Goal: Information Seeking & Learning: Understand process/instructions

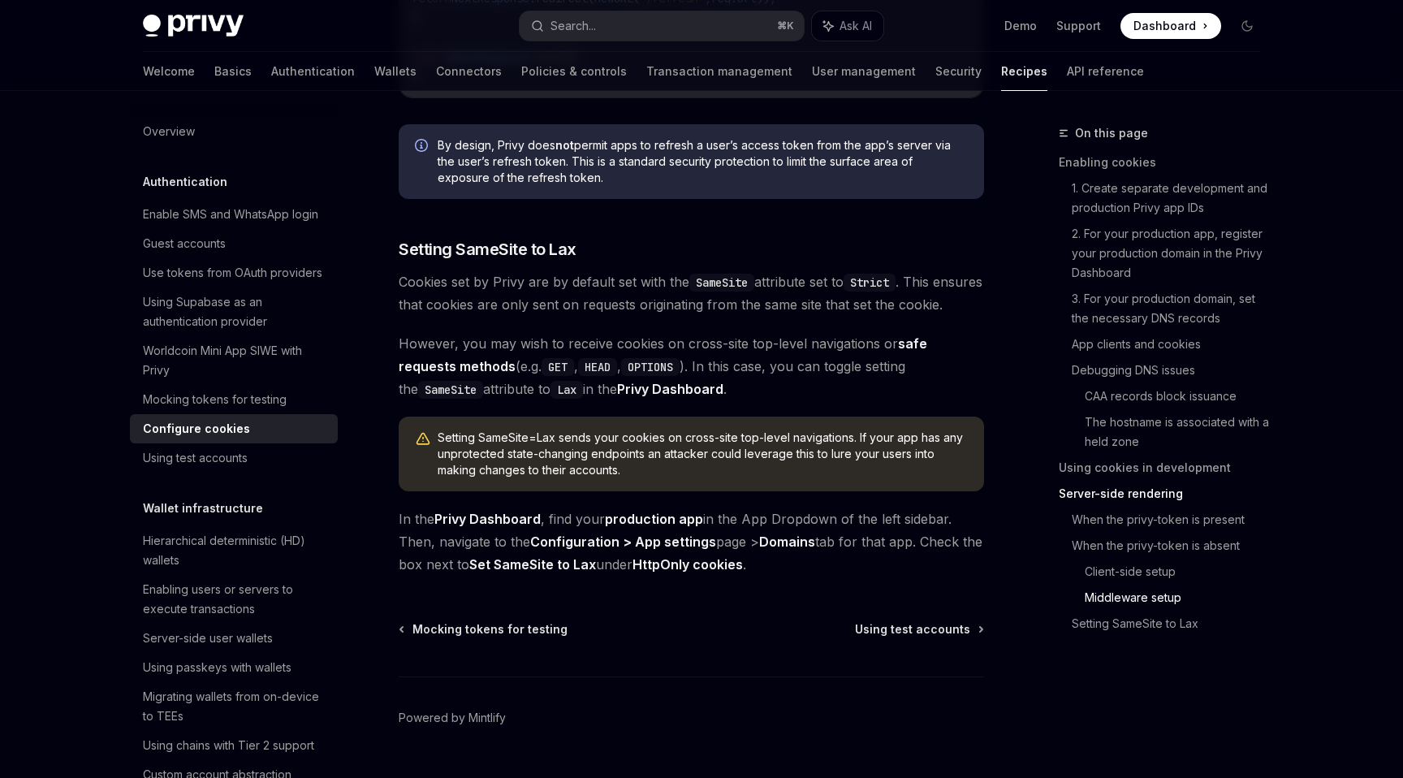
scroll to position [5555, 0]
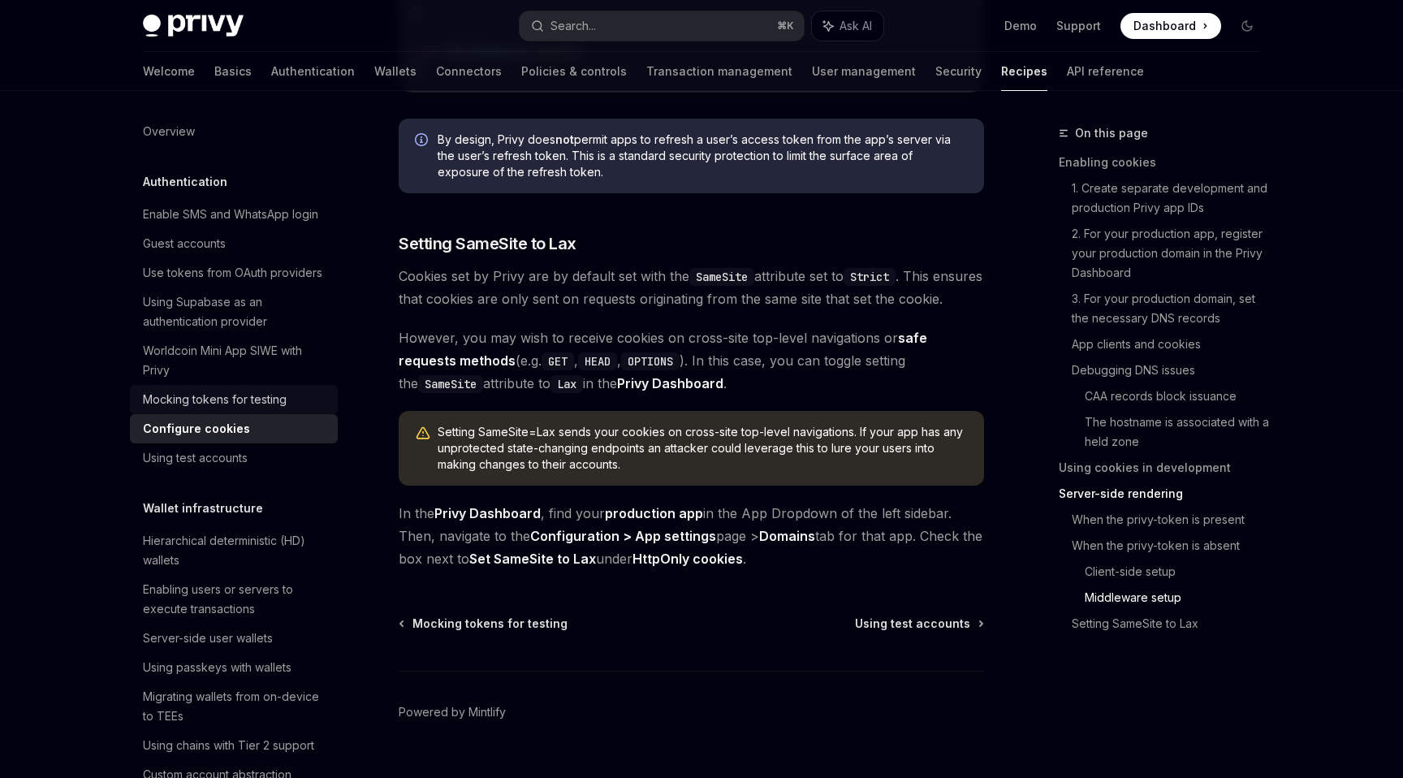
click at [265, 399] on div "Mocking tokens for testing" at bounding box center [215, 399] width 144 height 19
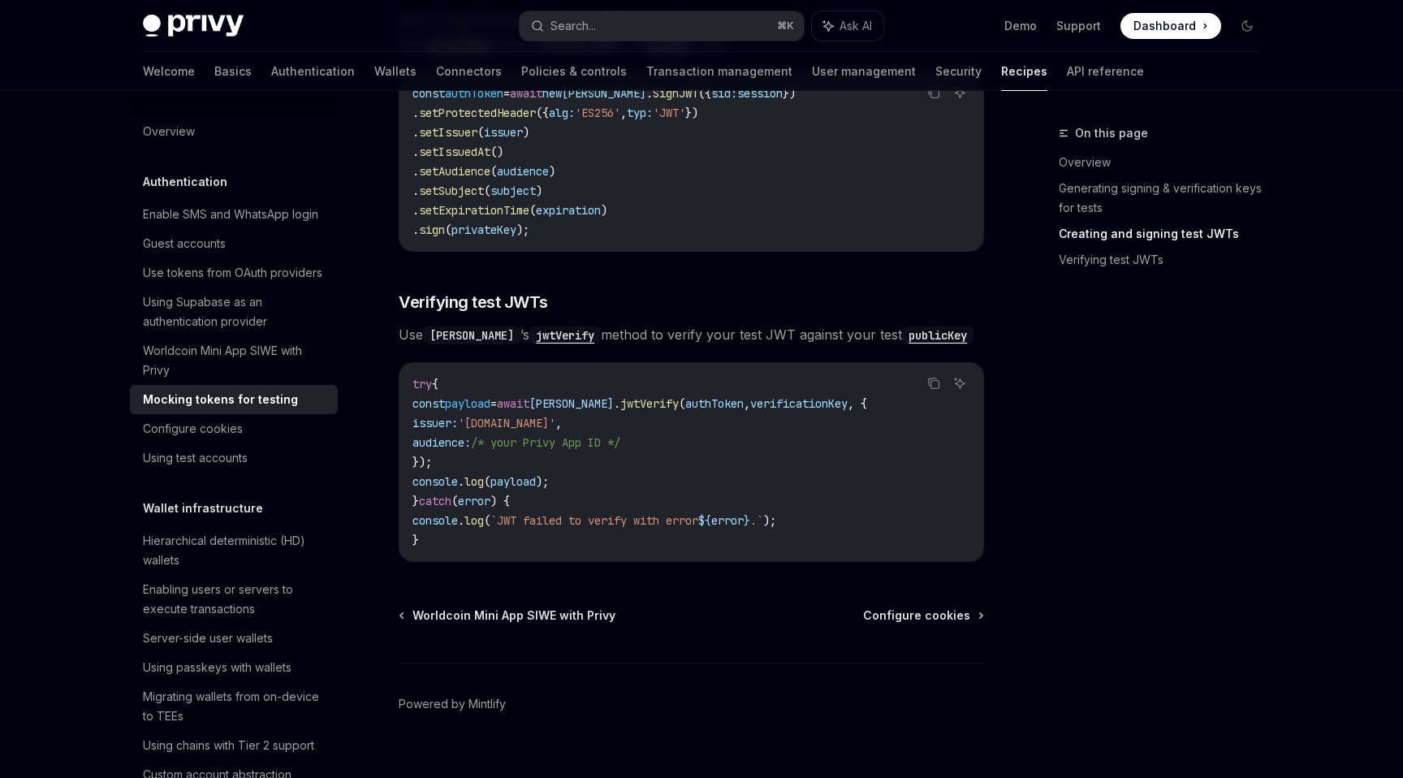
scroll to position [1178, 0]
click at [252, 424] on div "Configure cookies" at bounding box center [235, 428] width 185 height 19
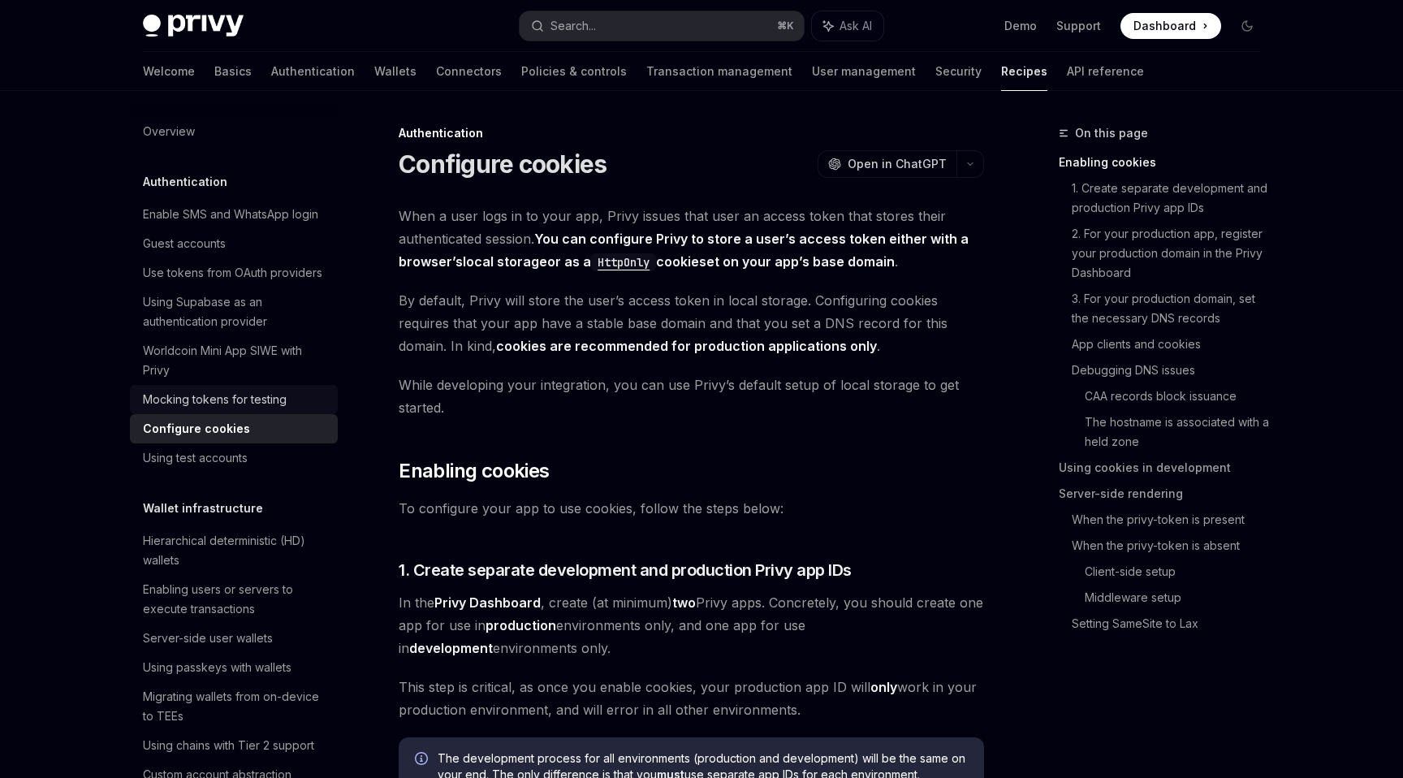
click at [247, 404] on div "Mocking tokens for testing" at bounding box center [215, 399] width 144 height 19
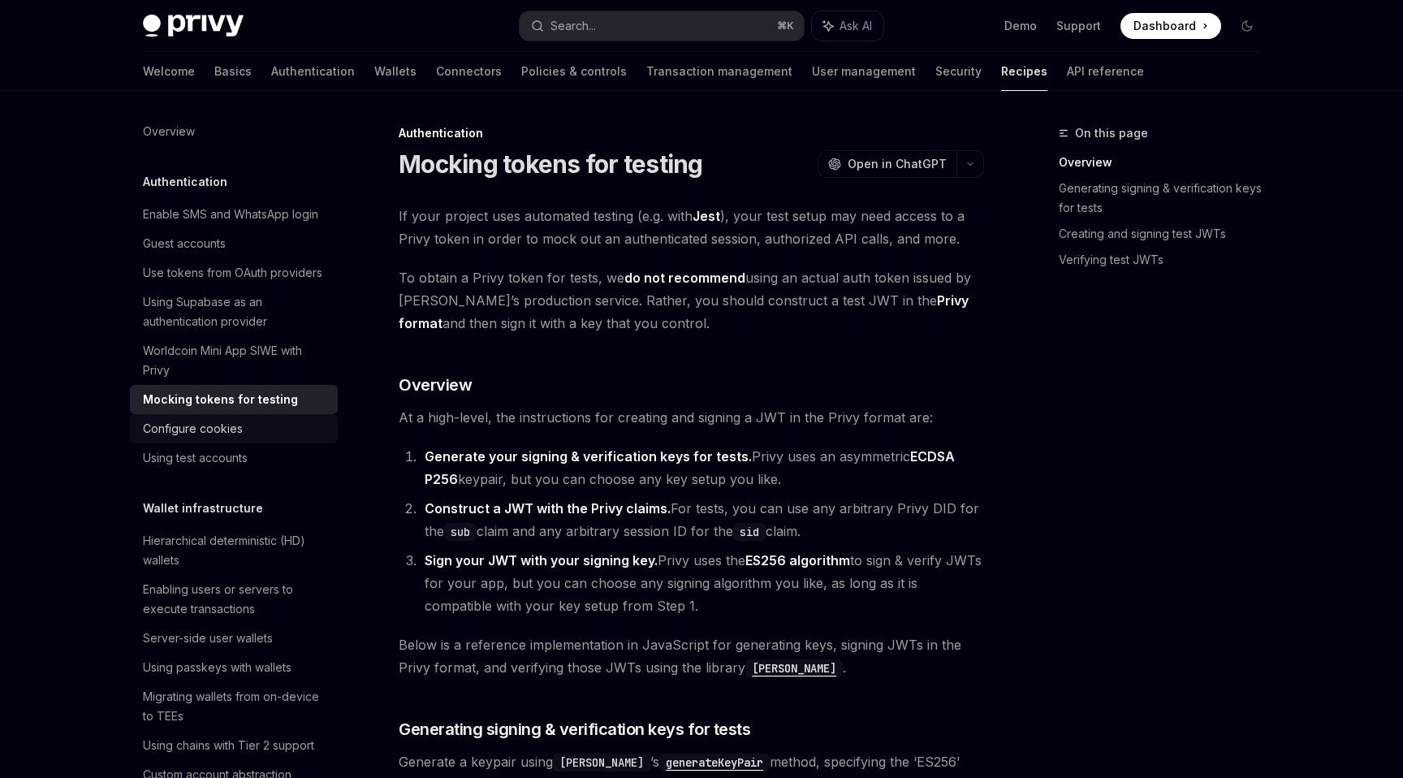
click at [236, 434] on div "Configure cookies" at bounding box center [193, 428] width 100 height 19
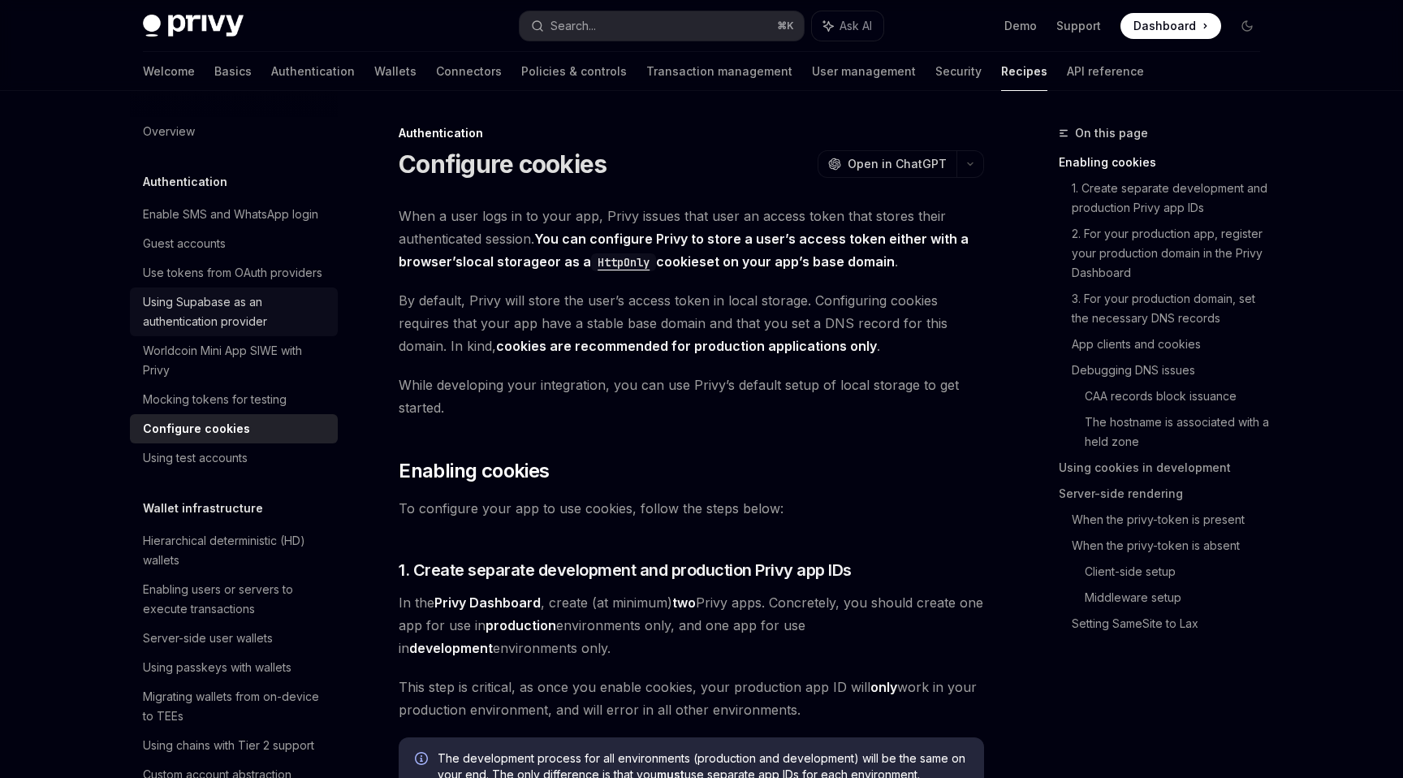
click at [224, 308] on div "Using Supabase as an authentication provider" at bounding box center [235, 311] width 185 height 39
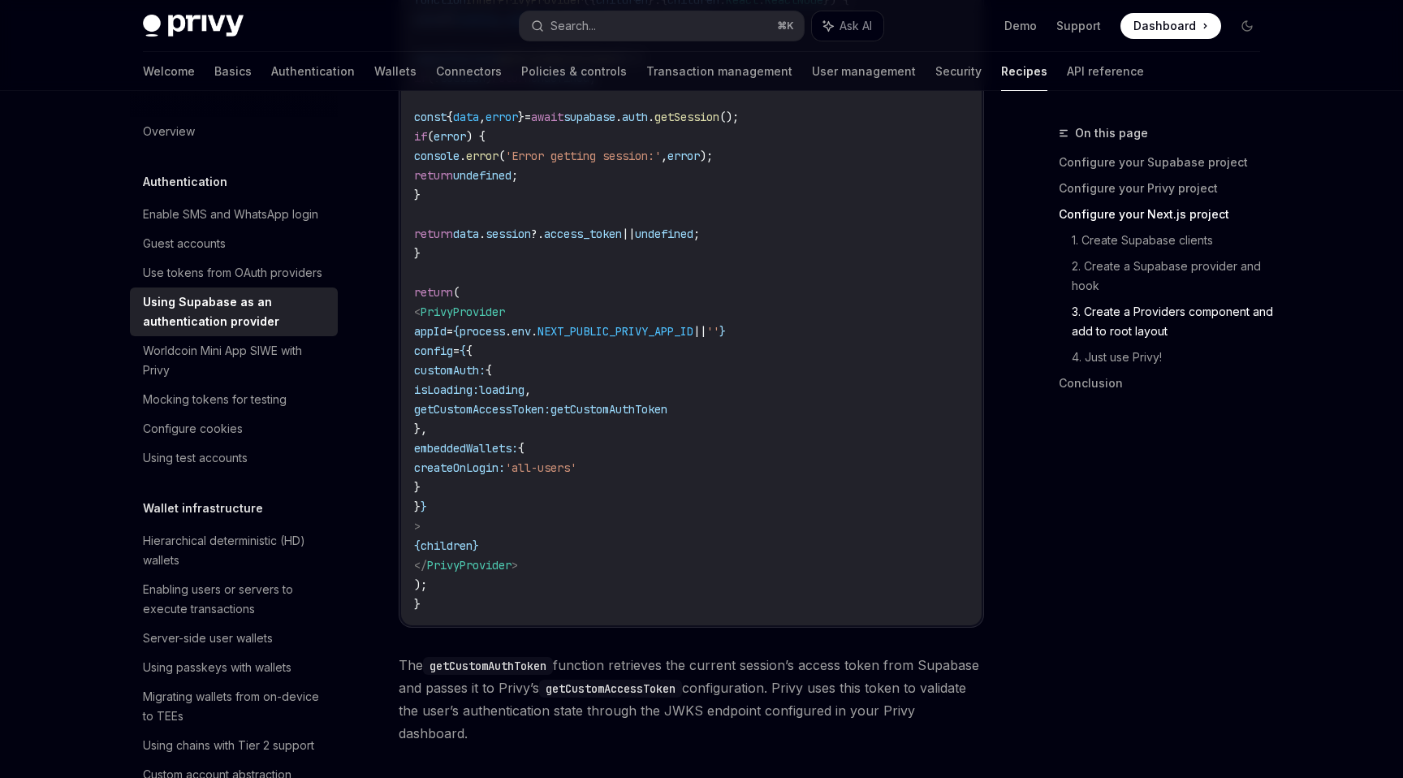
scroll to position [3554, 0]
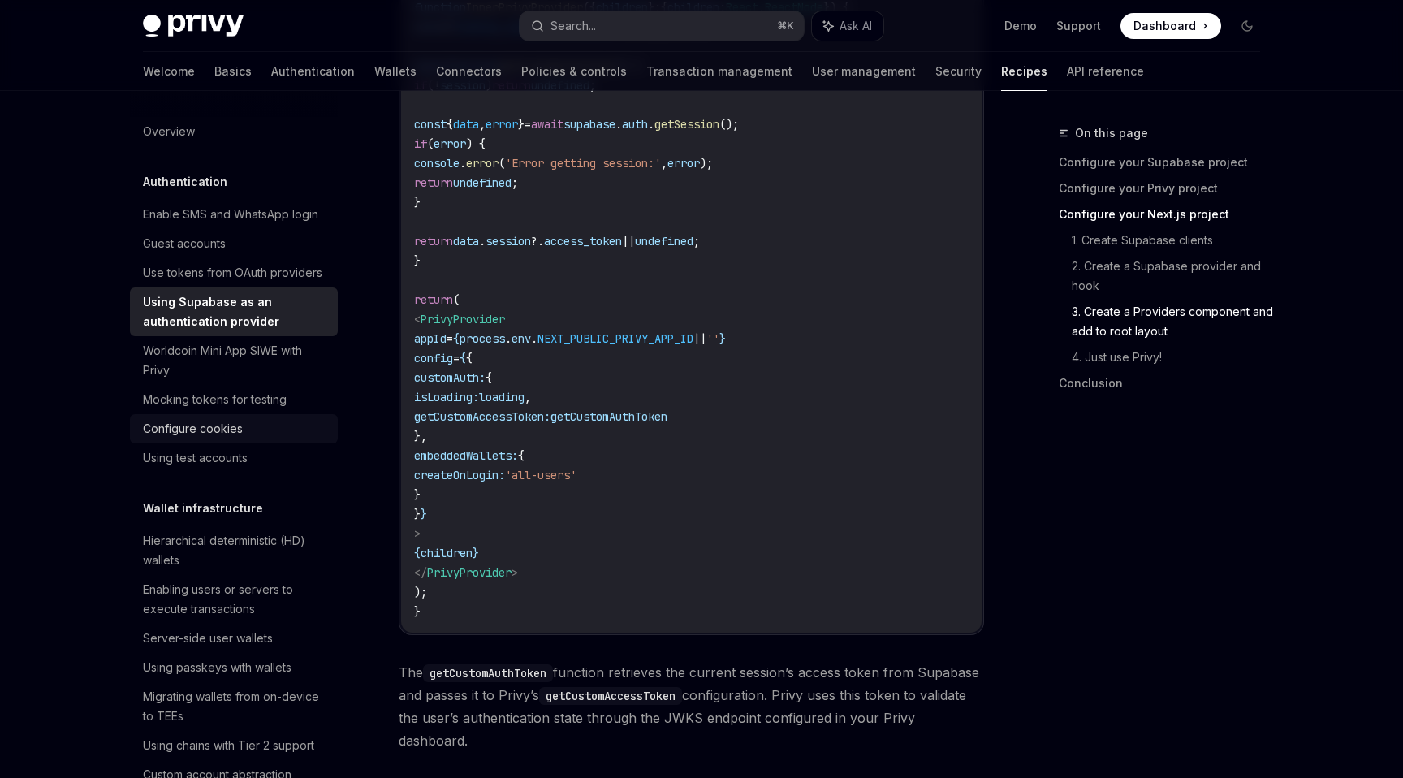
click at [209, 423] on div "Configure cookies" at bounding box center [193, 428] width 100 height 19
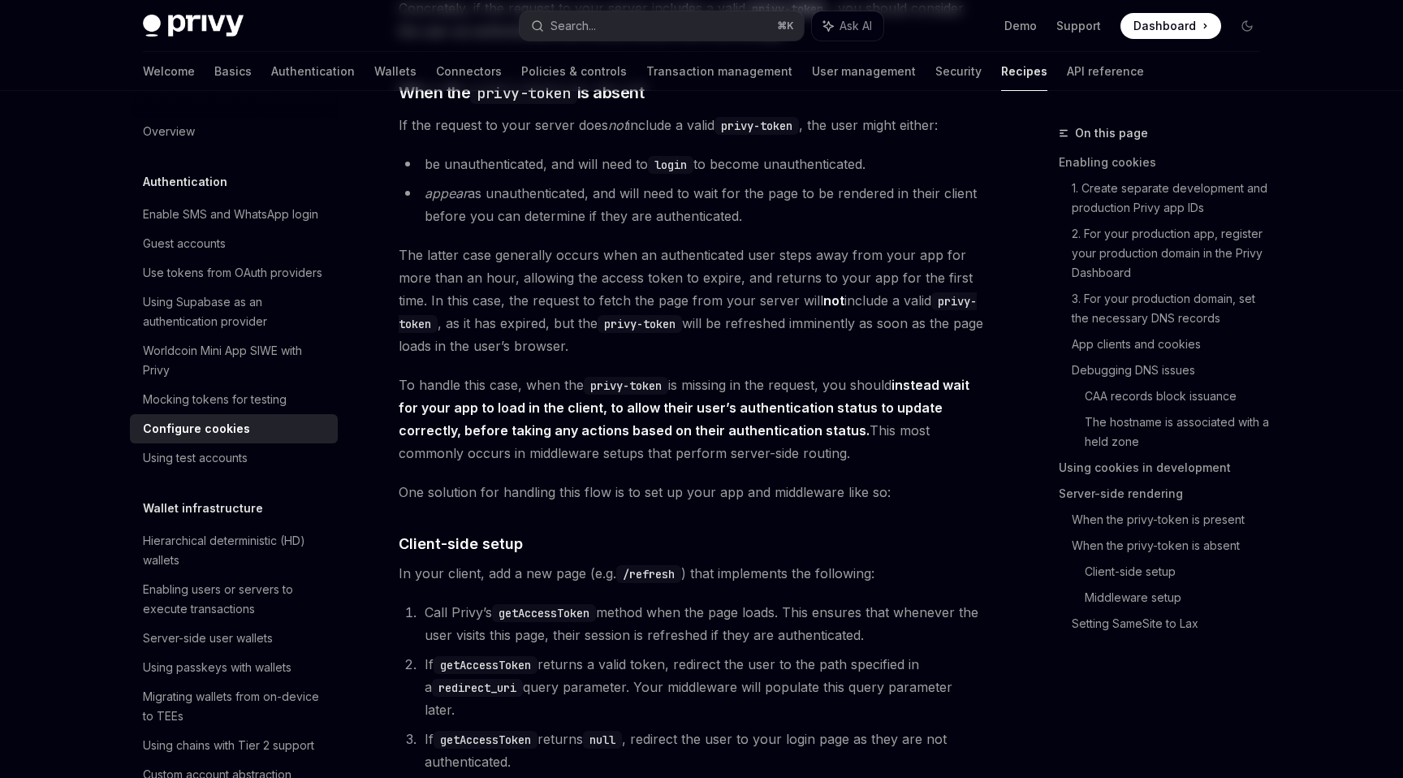
type textarea "*"
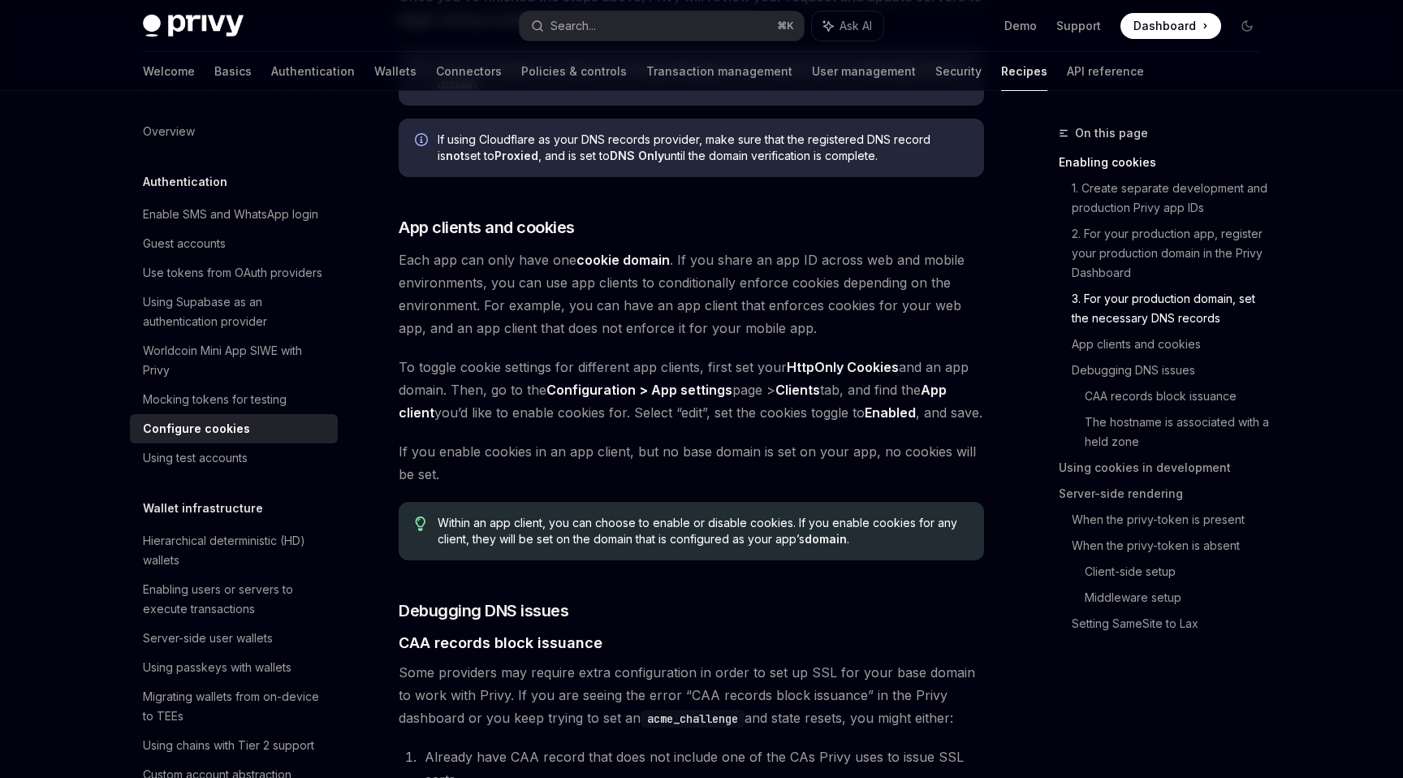
scroll to position [1484, 0]
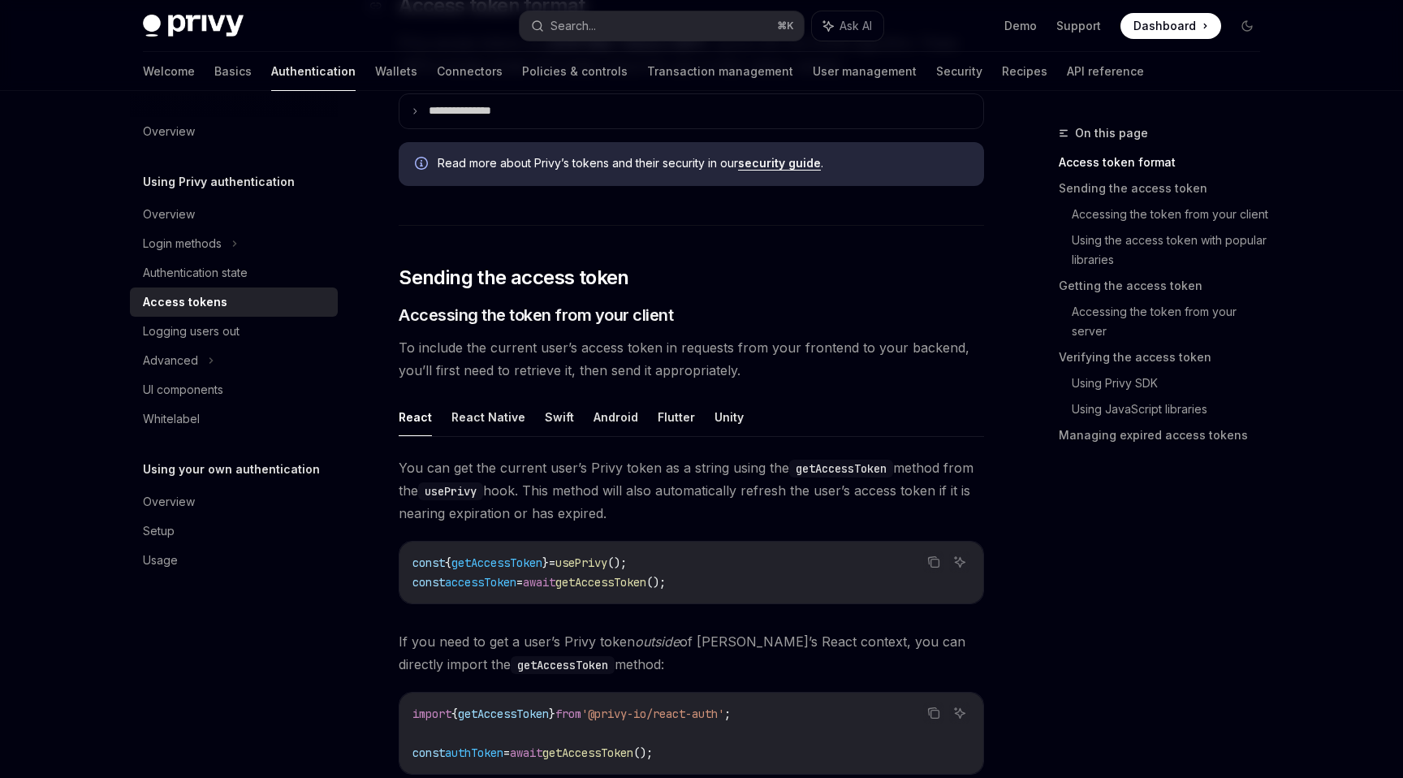
scroll to position [483, 0]
click at [1128, 281] on link "Getting the access token" at bounding box center [1166, 286] width 214 height 26
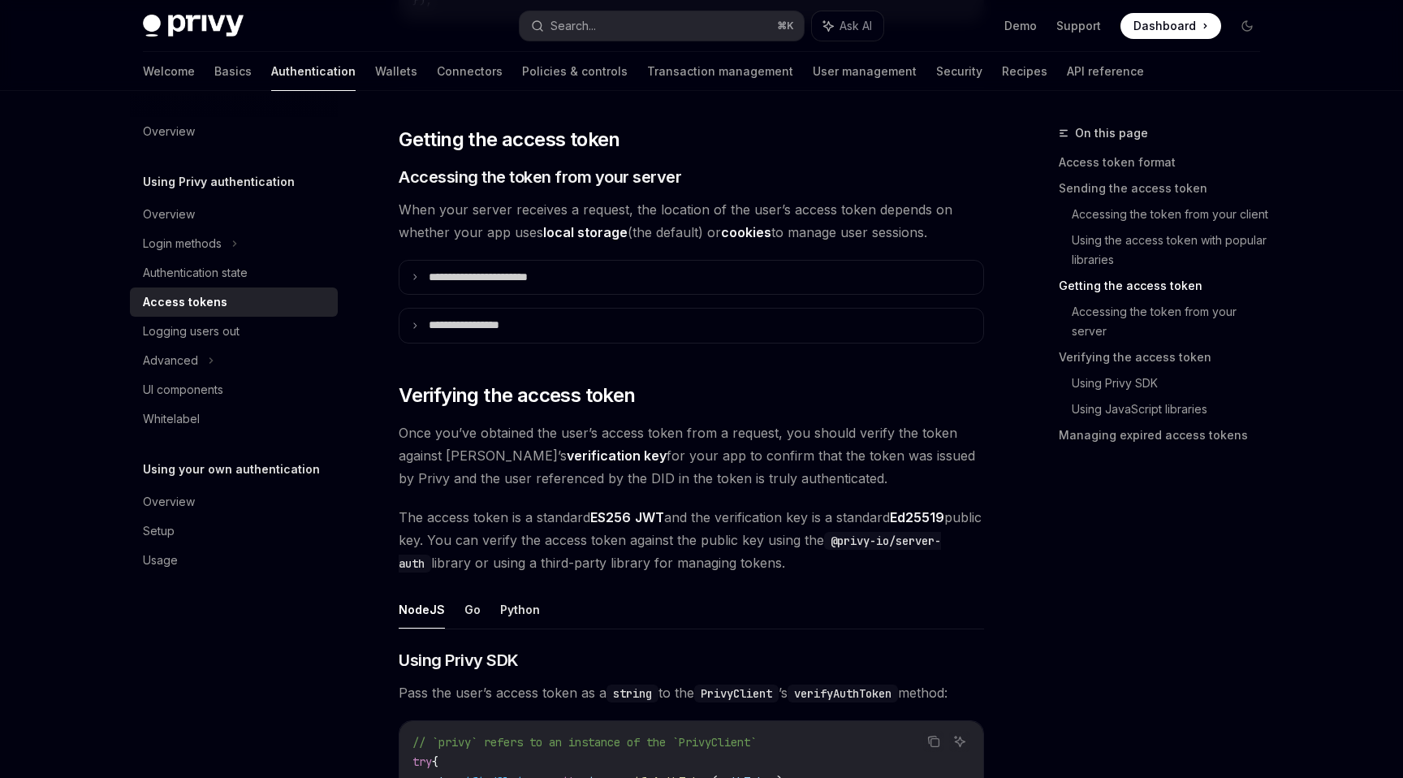
scroll to position [2043, 0]
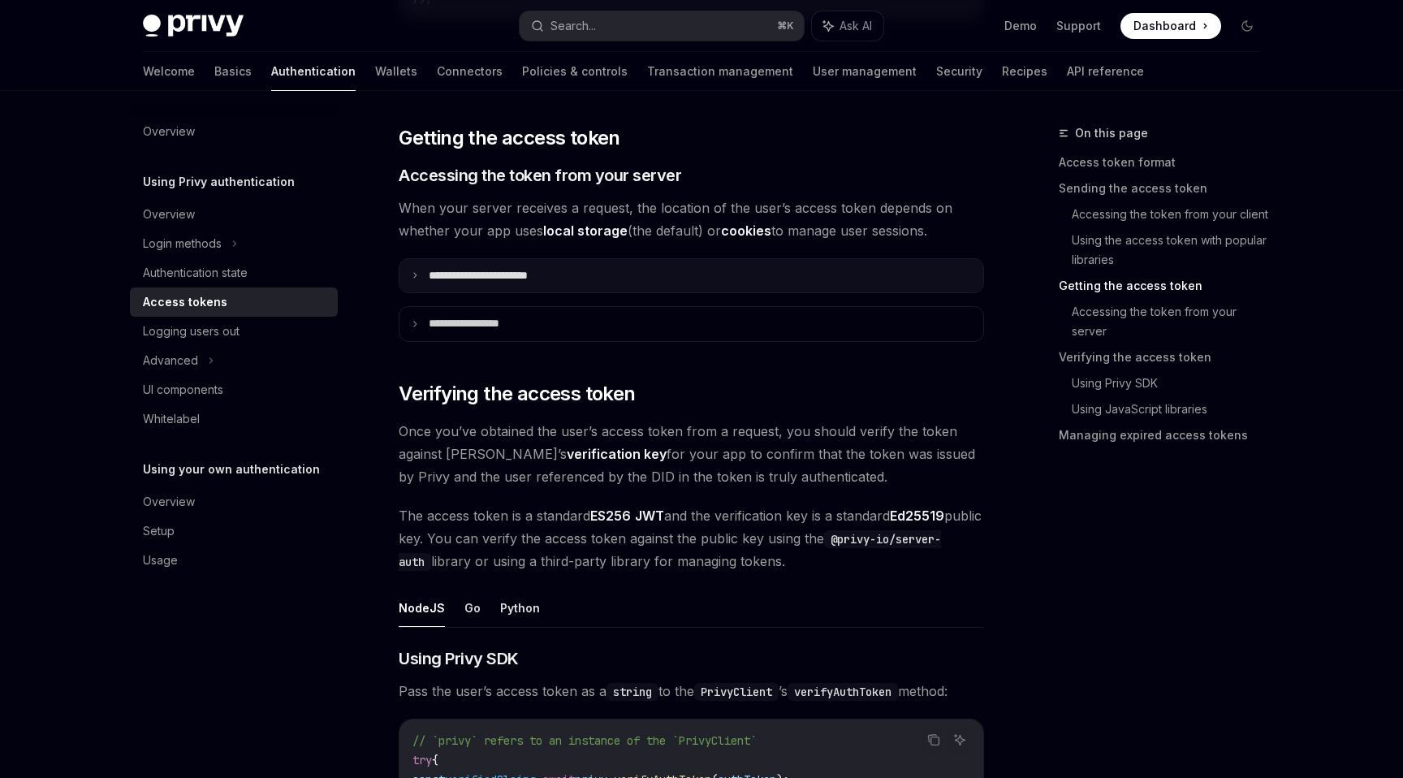
click at [417, 273] on icon at bounding box center [415, 275] width 8 height 8
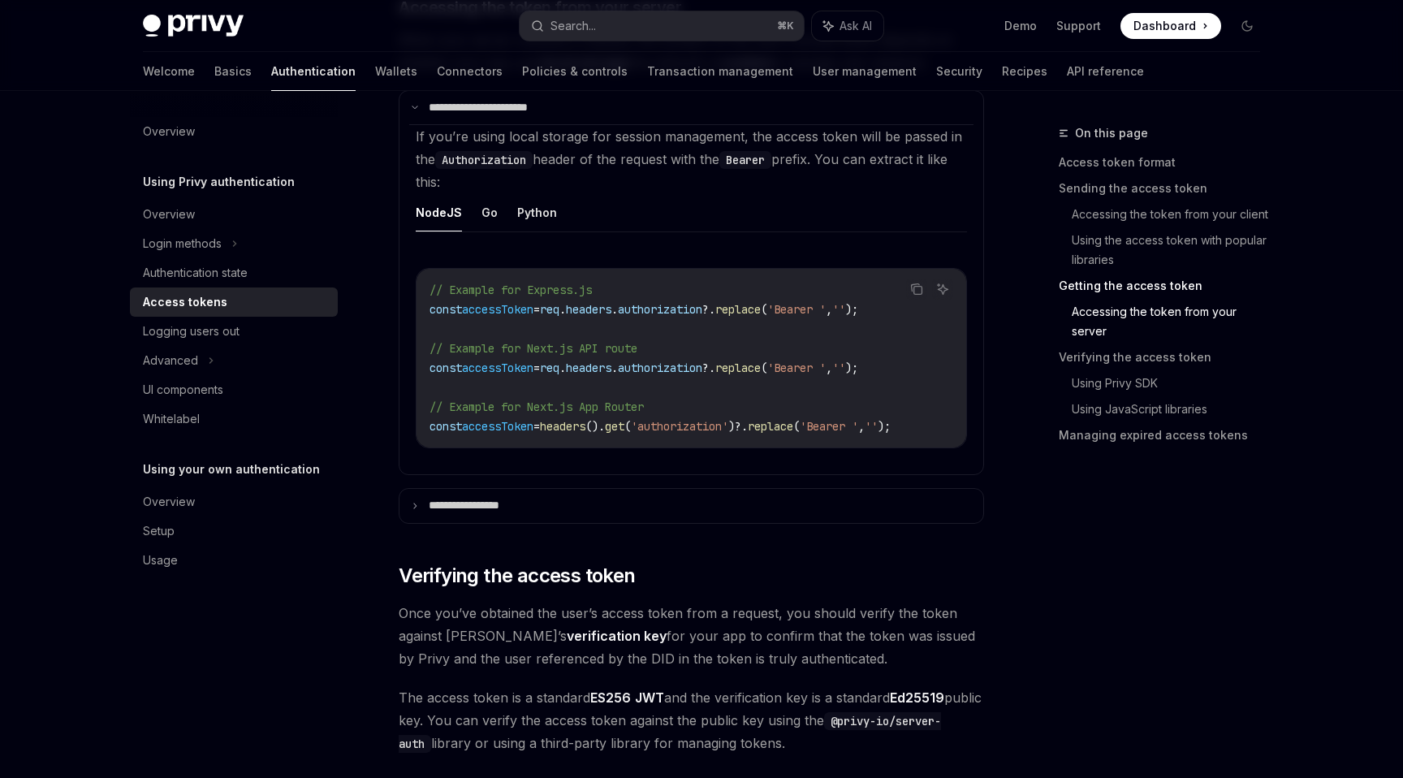
scroll to position [2268, 0]
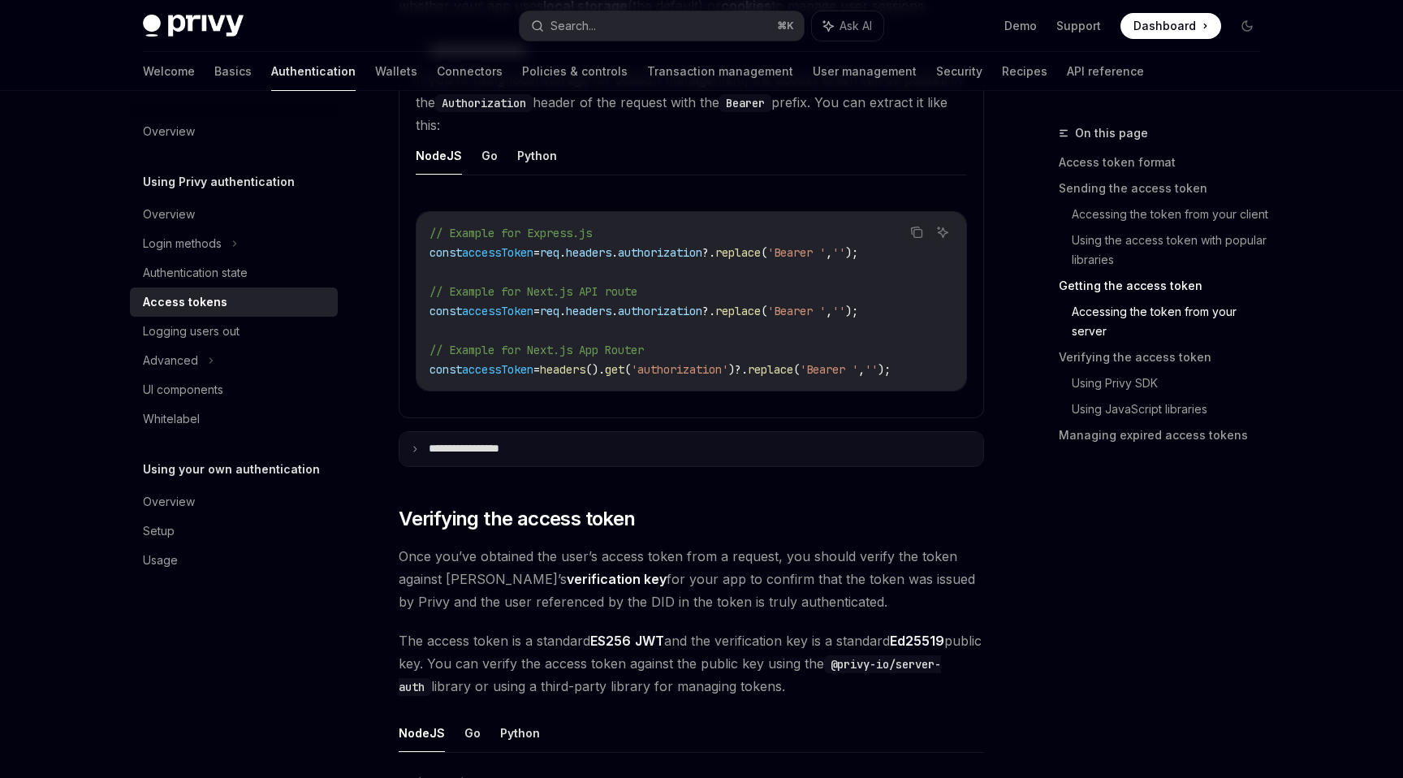
click at [408, 455] on summary "**********" at bounding box center [691, 449] width 584 height 34
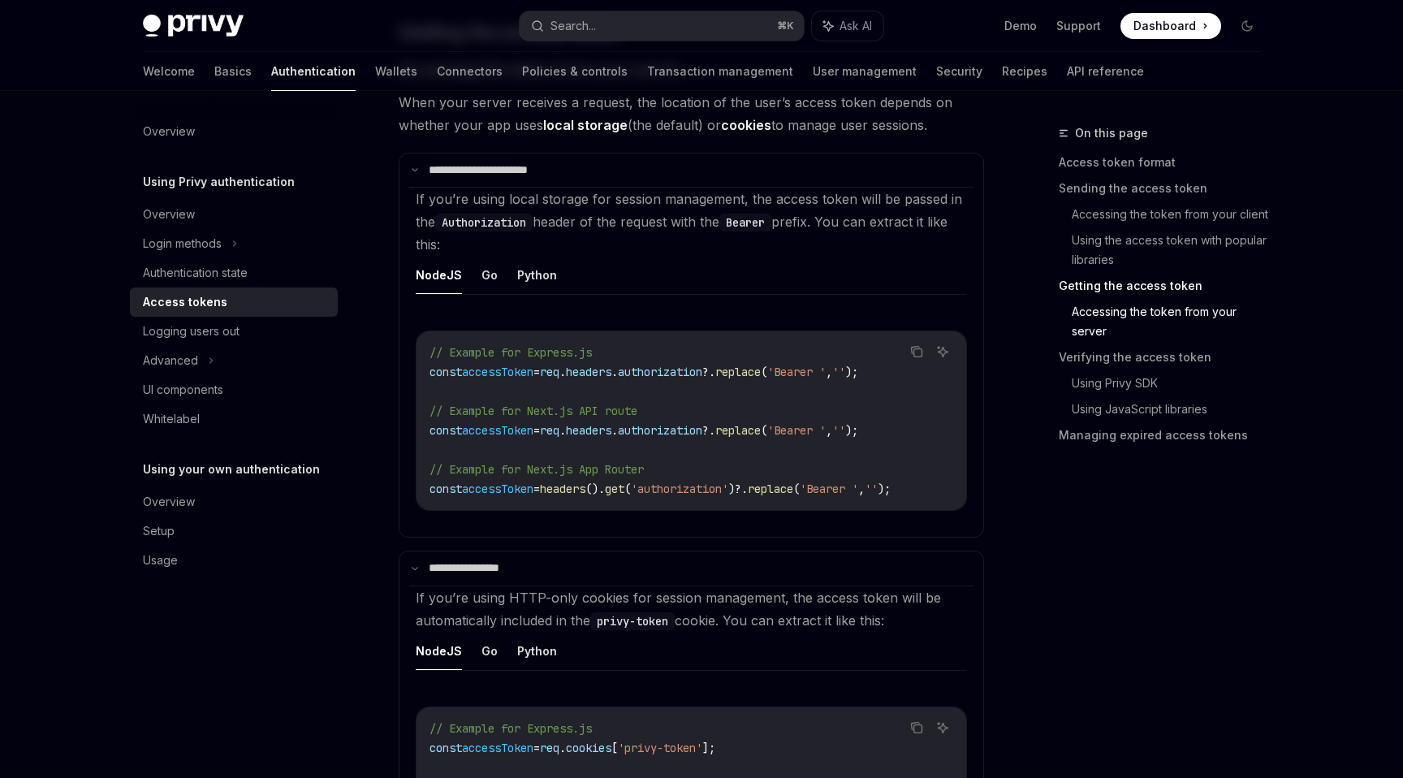
scroll to position [2134, 0]
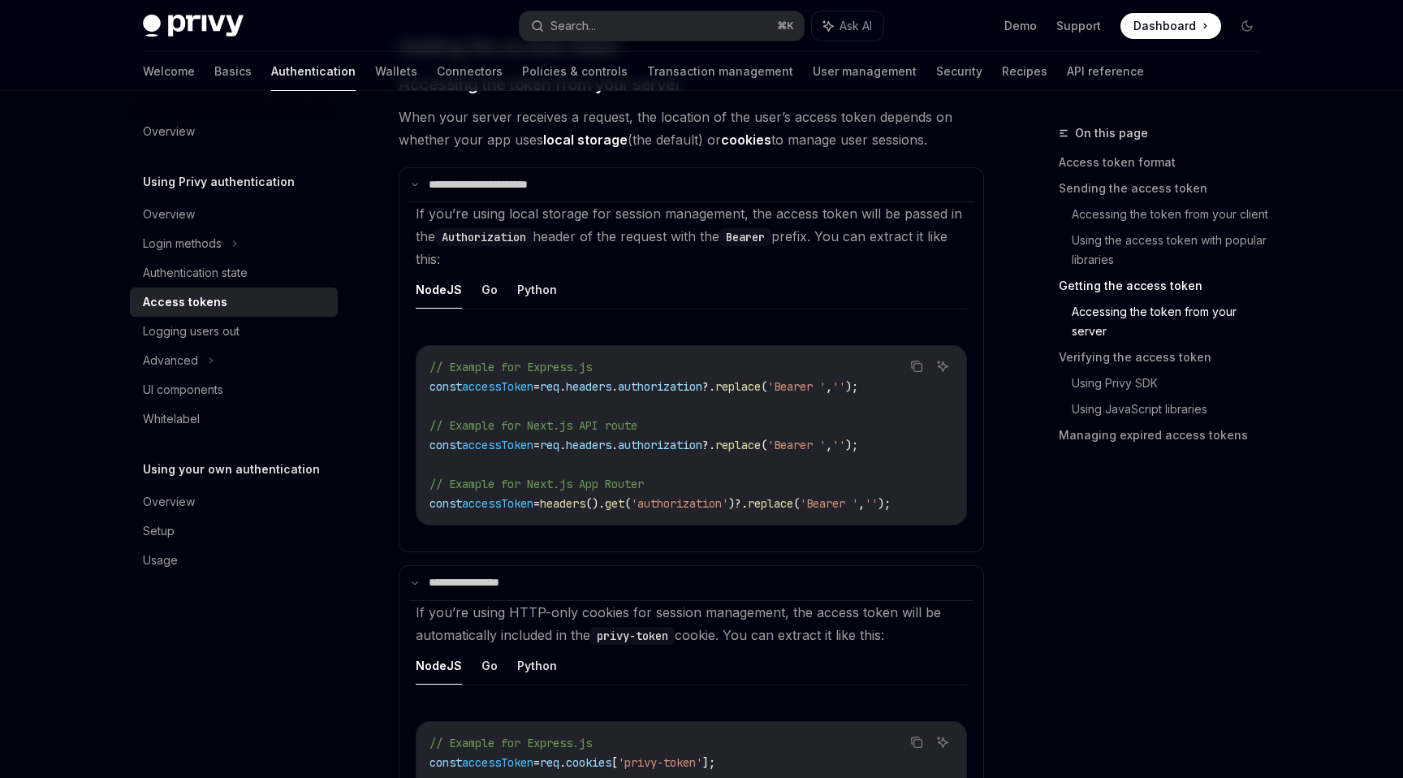
click at [434, 399] on code "// Example for Express.js const accessToken = req . headers . authorization ?. …" at bounding box center [691, 435] width 524 height 156
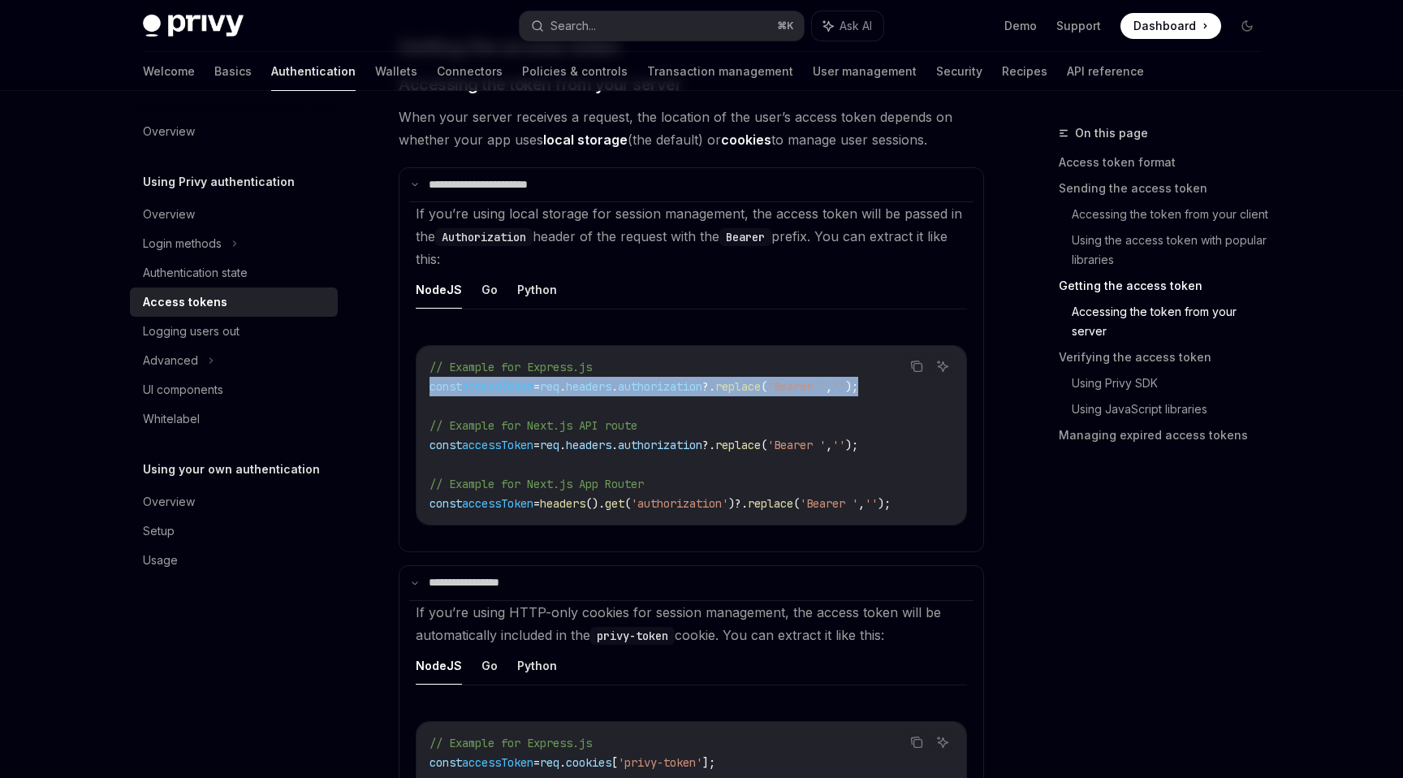
scroll to position [0, 14]
drag, startPoint x: 430, startPoint y: 386, endPoint x: 988, endPoint y: 382, distance: 557.7
click at [988, 382] on div "On this page Access token format Sending the access token Accessing the token f…" at bounding box center [701, 729] width 1143 height 5545
copy span "const accessToken = req . headers . authorization ?. replace ( 'Bearer ' , '' );"
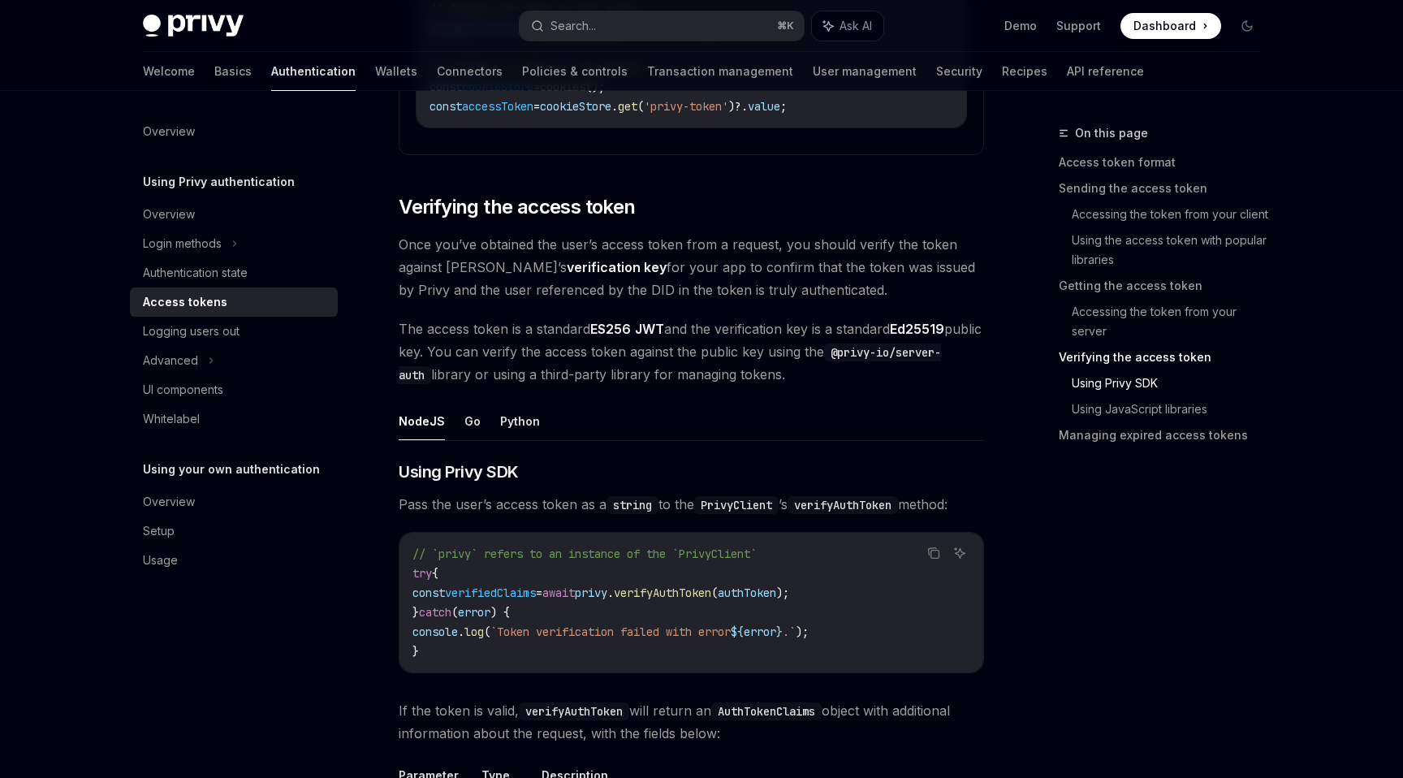
scroll to position [2913, 0]
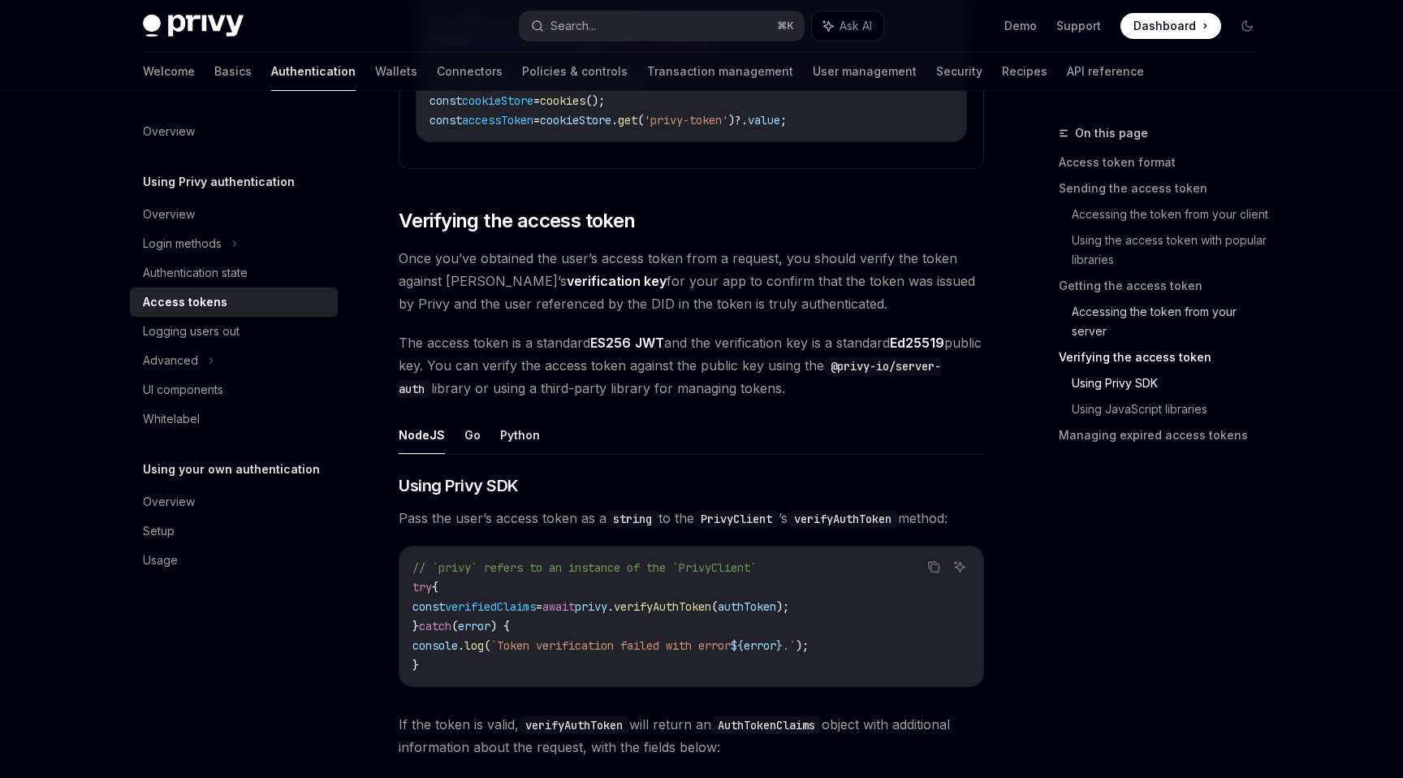
click at [1120, 311] on link "Accessing the token from your server" at bounding box center [1172, 321] width 201 height 45
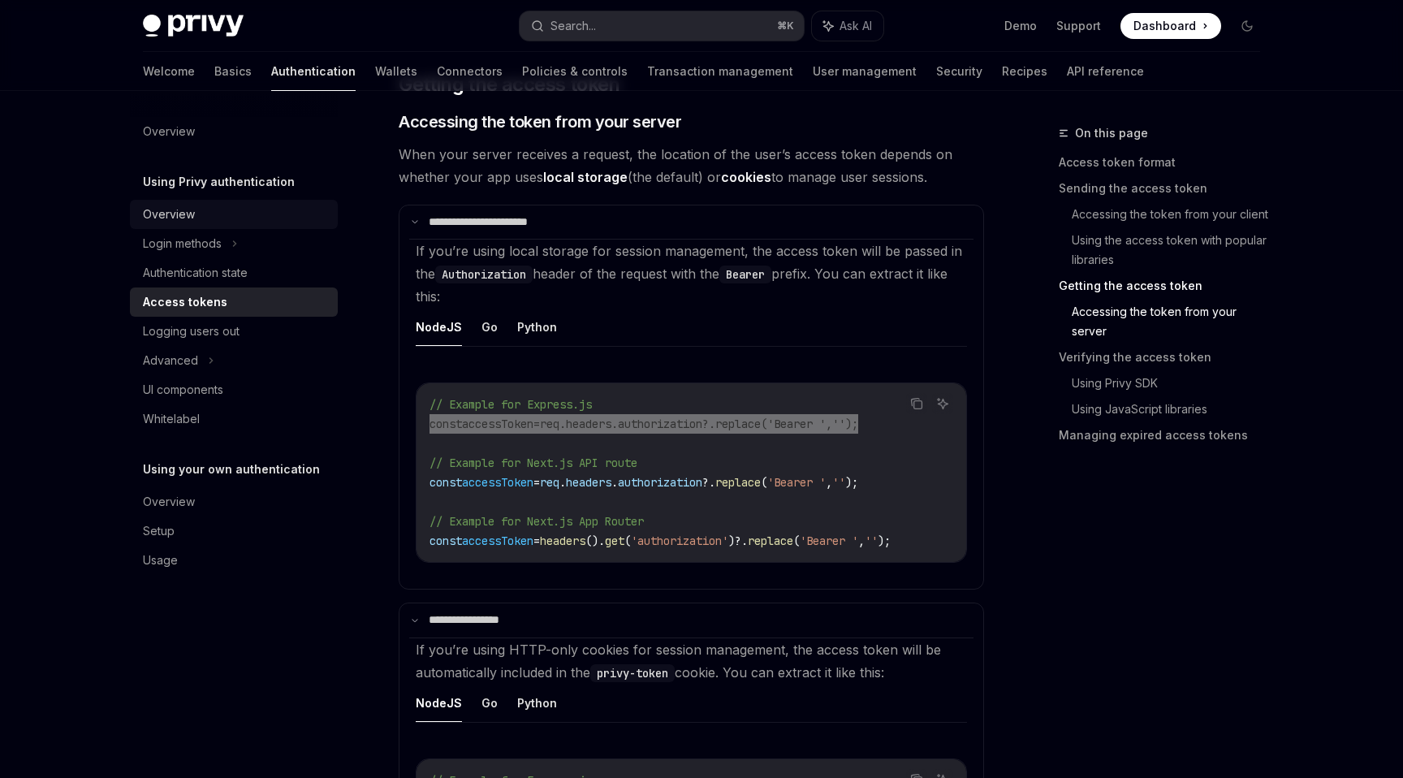
scroll to position [2102, 0]
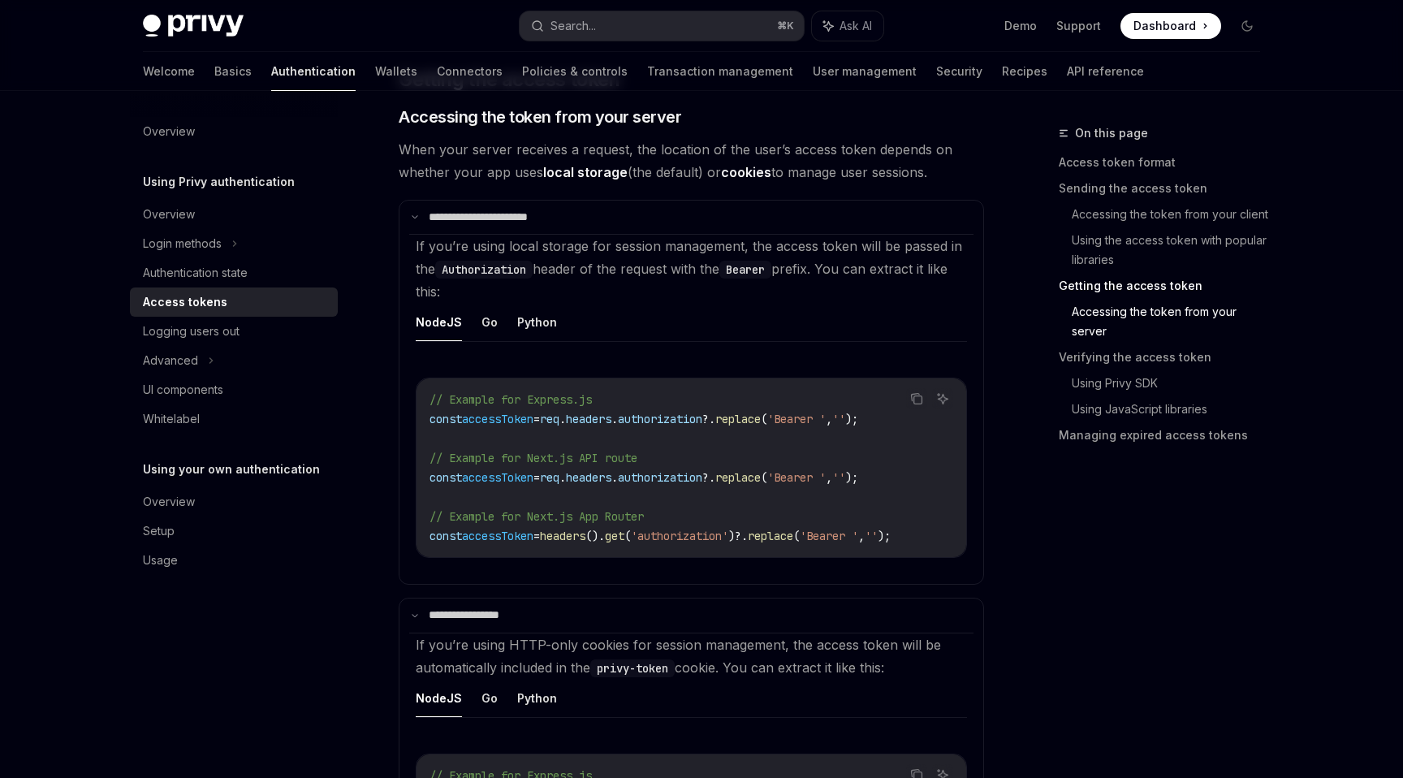
click at [670, 248] on span "If you’re using local storage for session management, the access token will be …" at bounding box center [689, 269] width 546 height 62
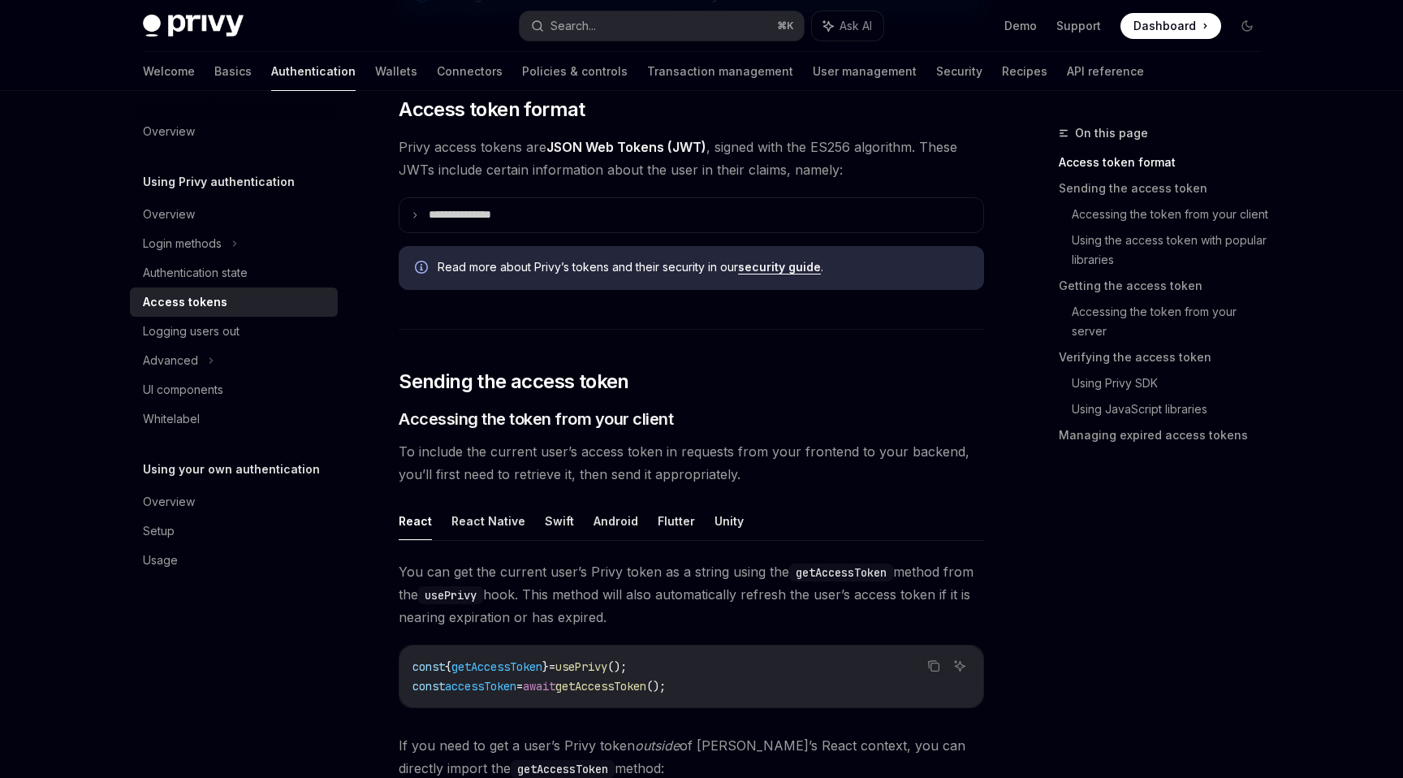
scroll to position [0, 0]
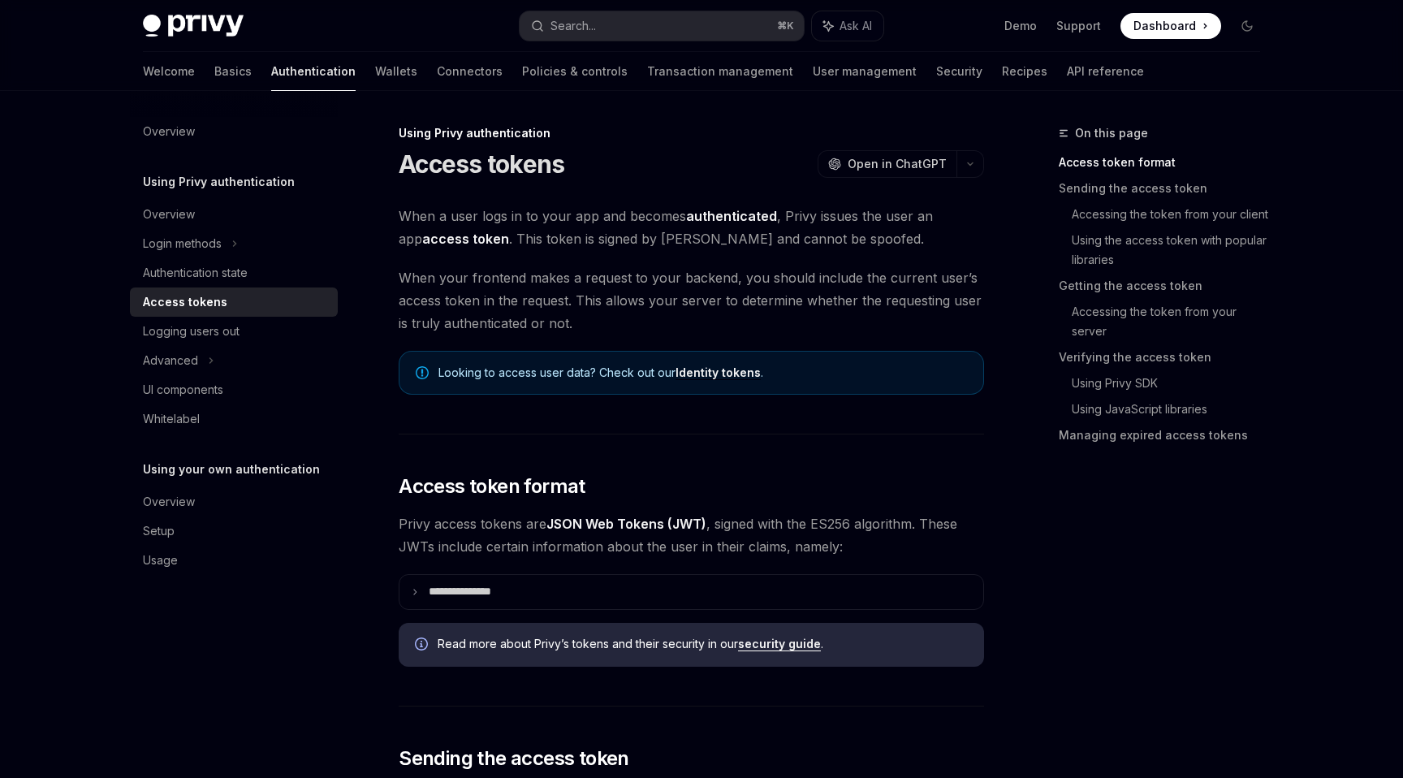
click at [1092, 157] on link "Access token format" at bounding box center [1166, 162] width 214 height 26
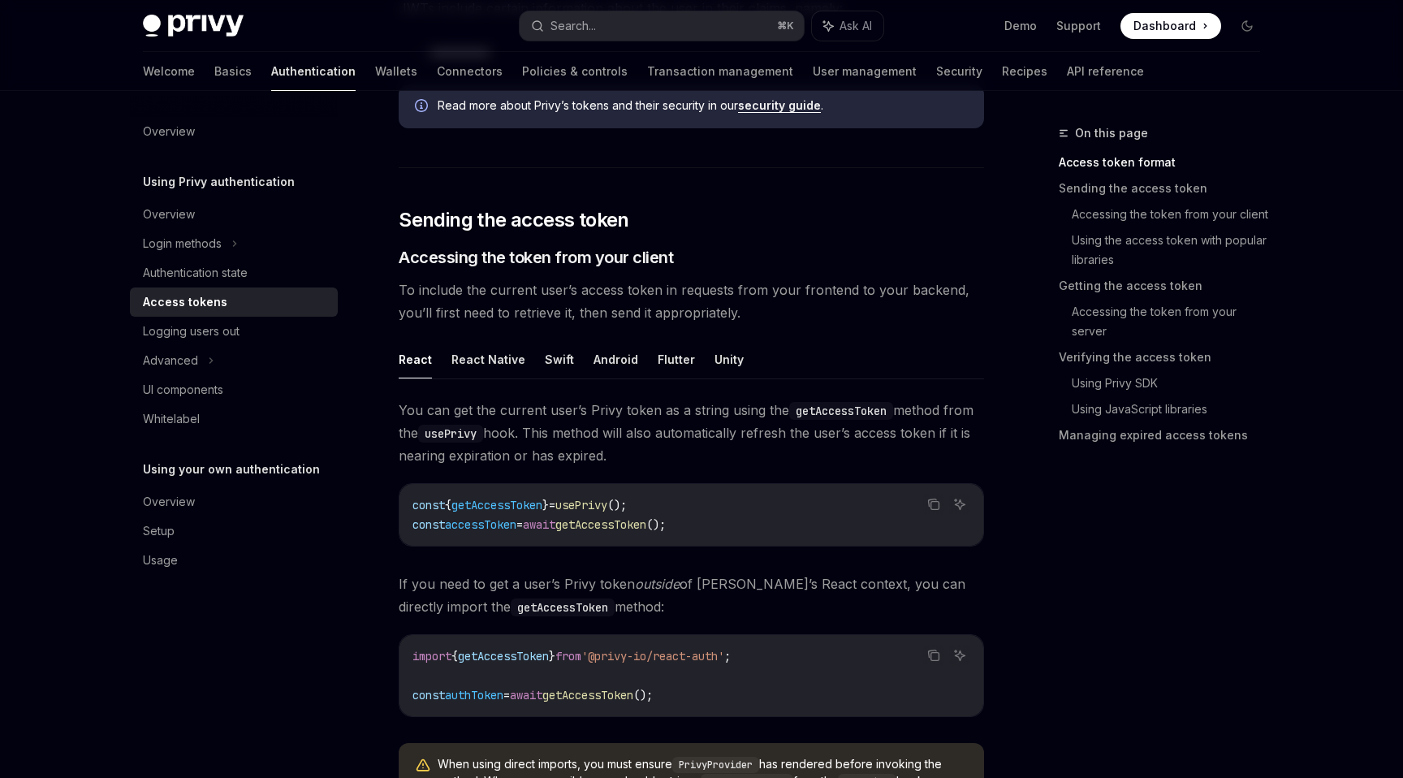
scroll to position [425, 0]
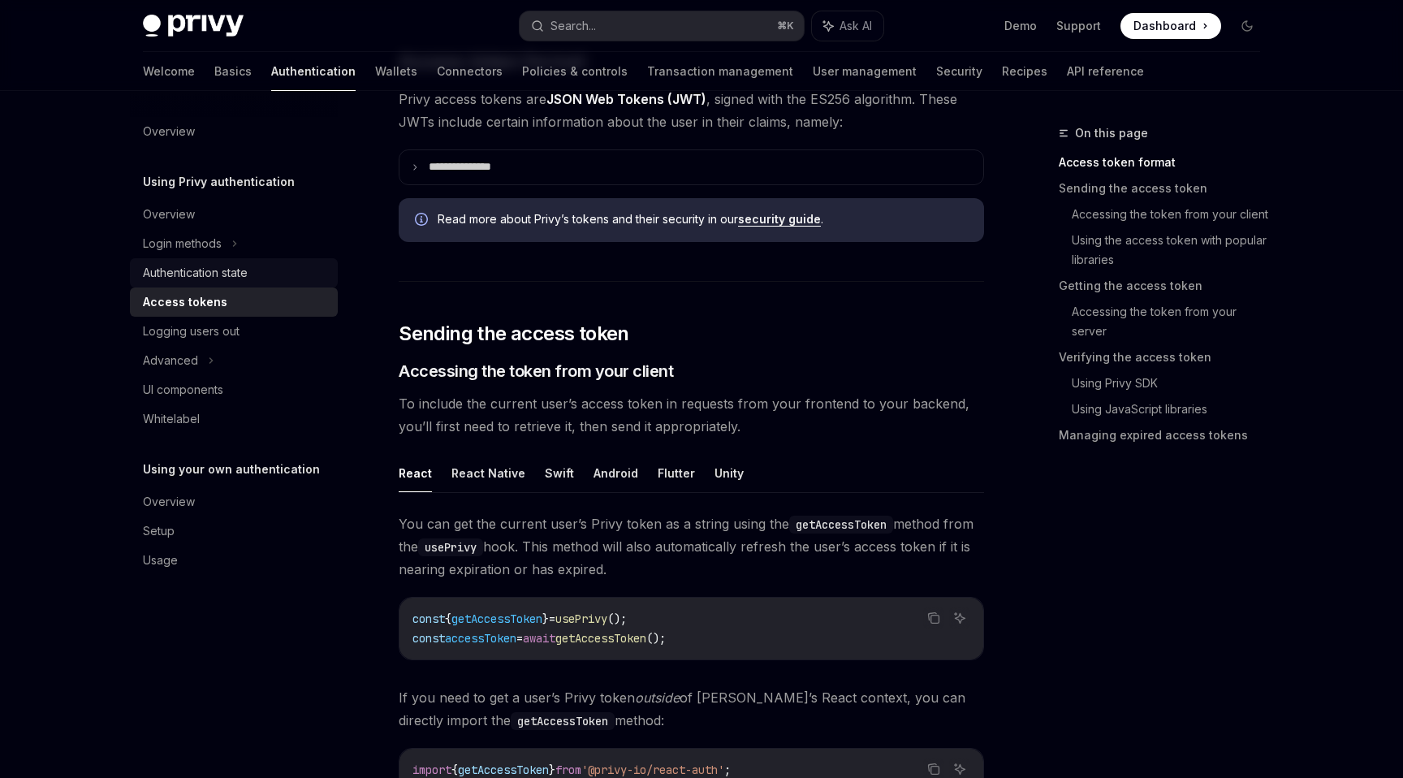
click at [215, 270] on div "Authentication state" at bounding box center [195, 272] width 105 height 19
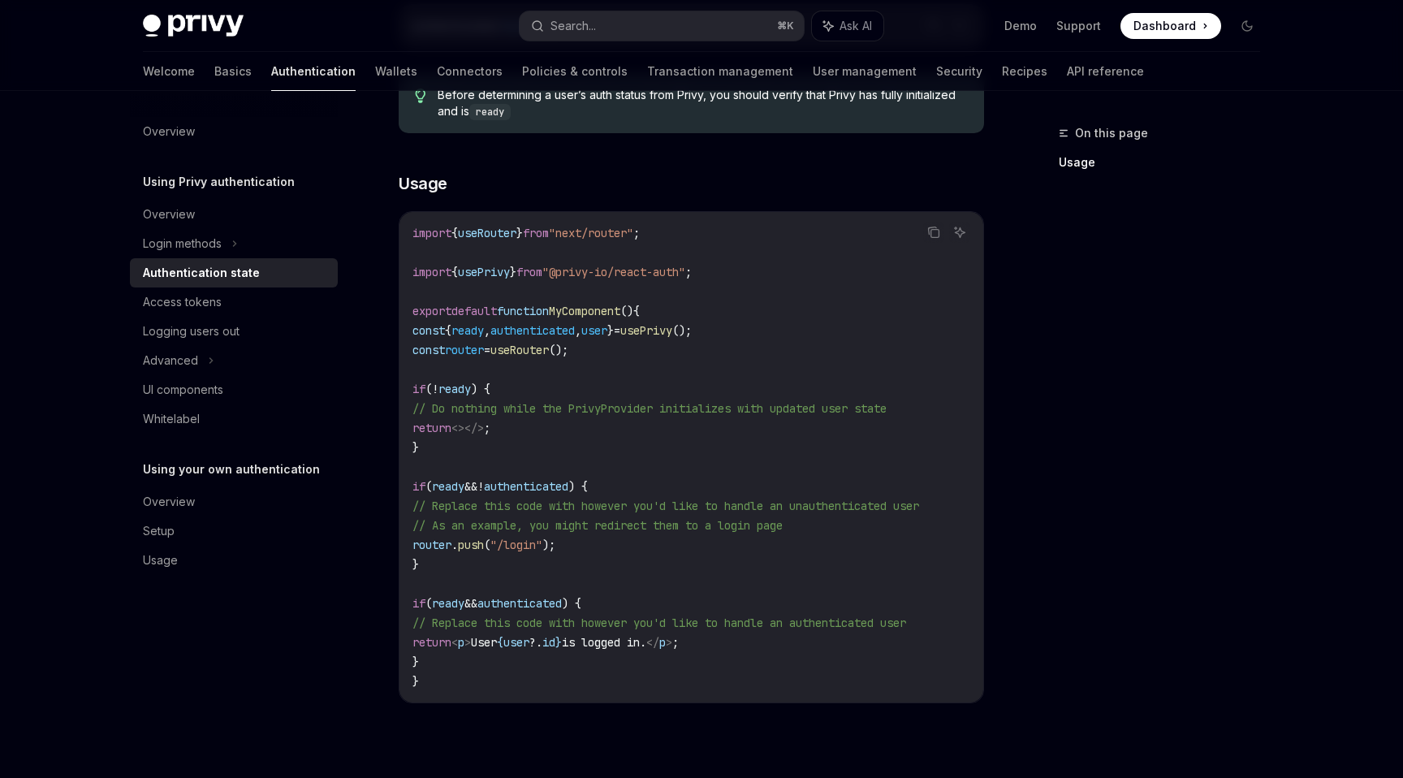
scroll to position [400, 0]
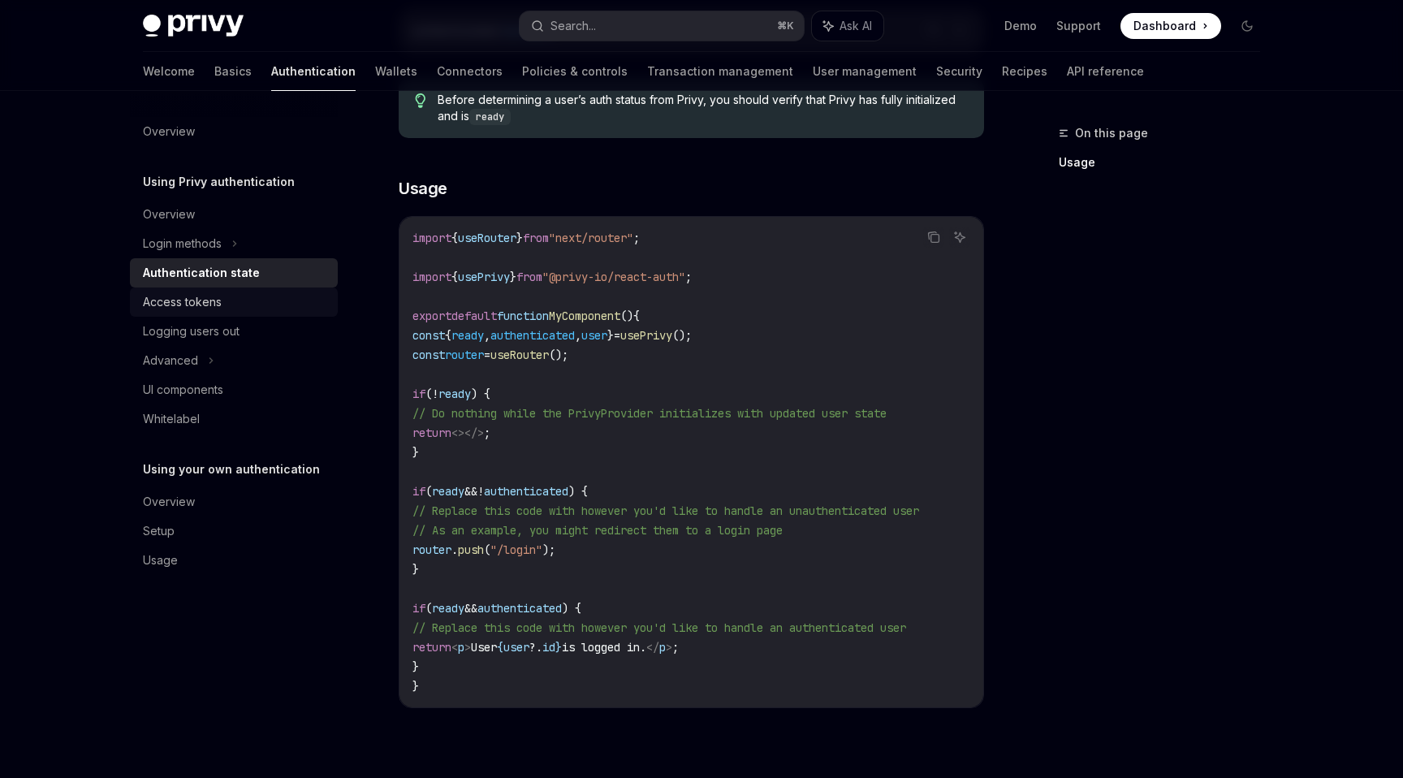
click at [194, 302] on div "Access tokens" at bounding box center [182, 301] width 79 height 19
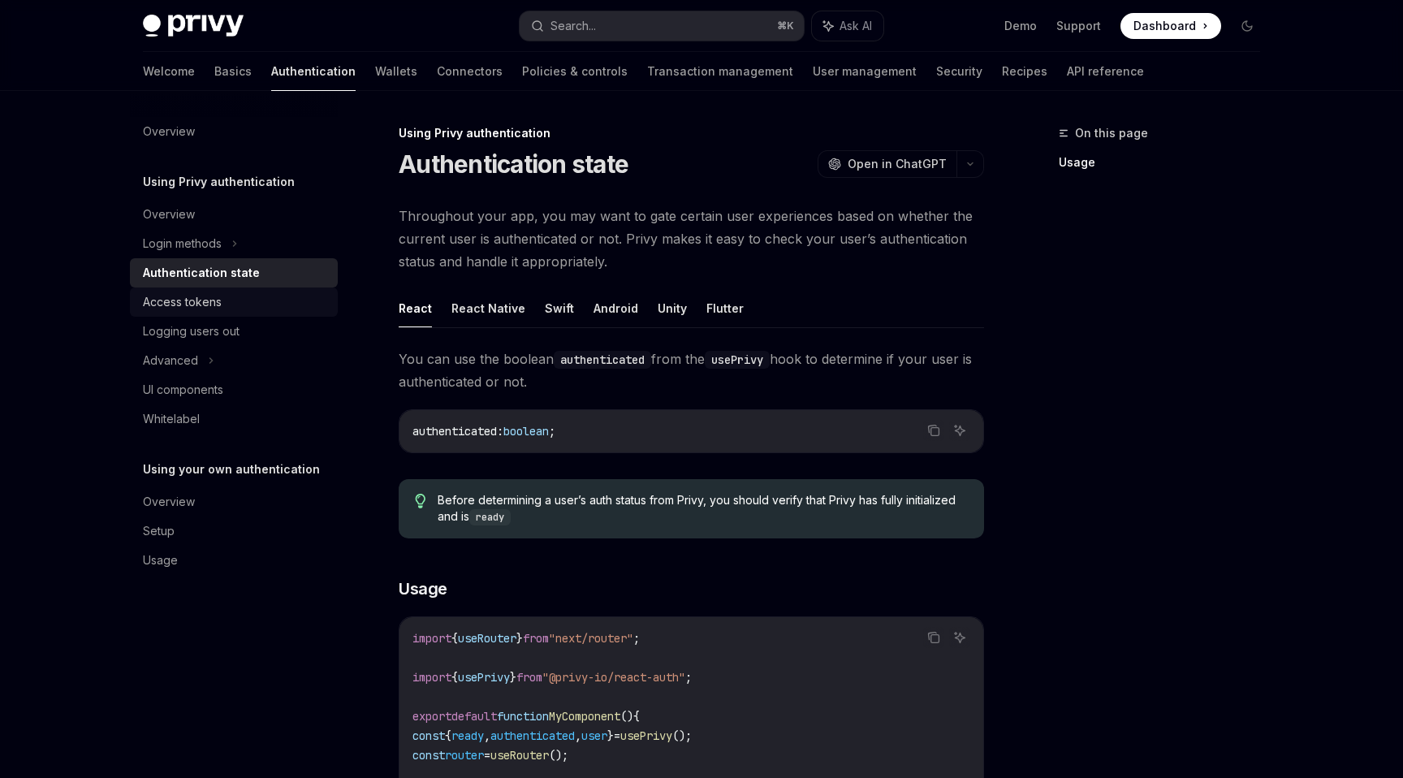
type textarea "*"
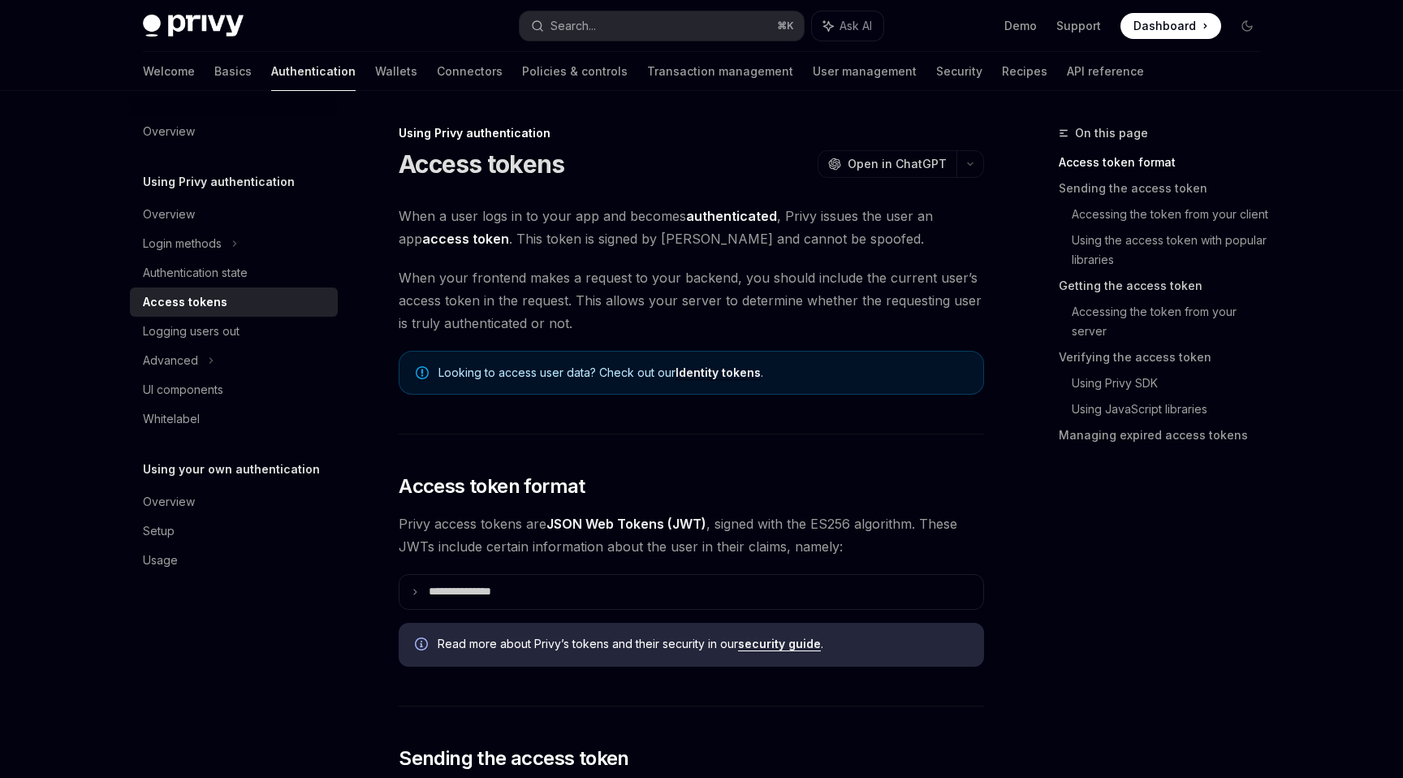
click at [1102, 295] on link "Getting the access token" at bounding box center [1166, 286] width 214 height 26
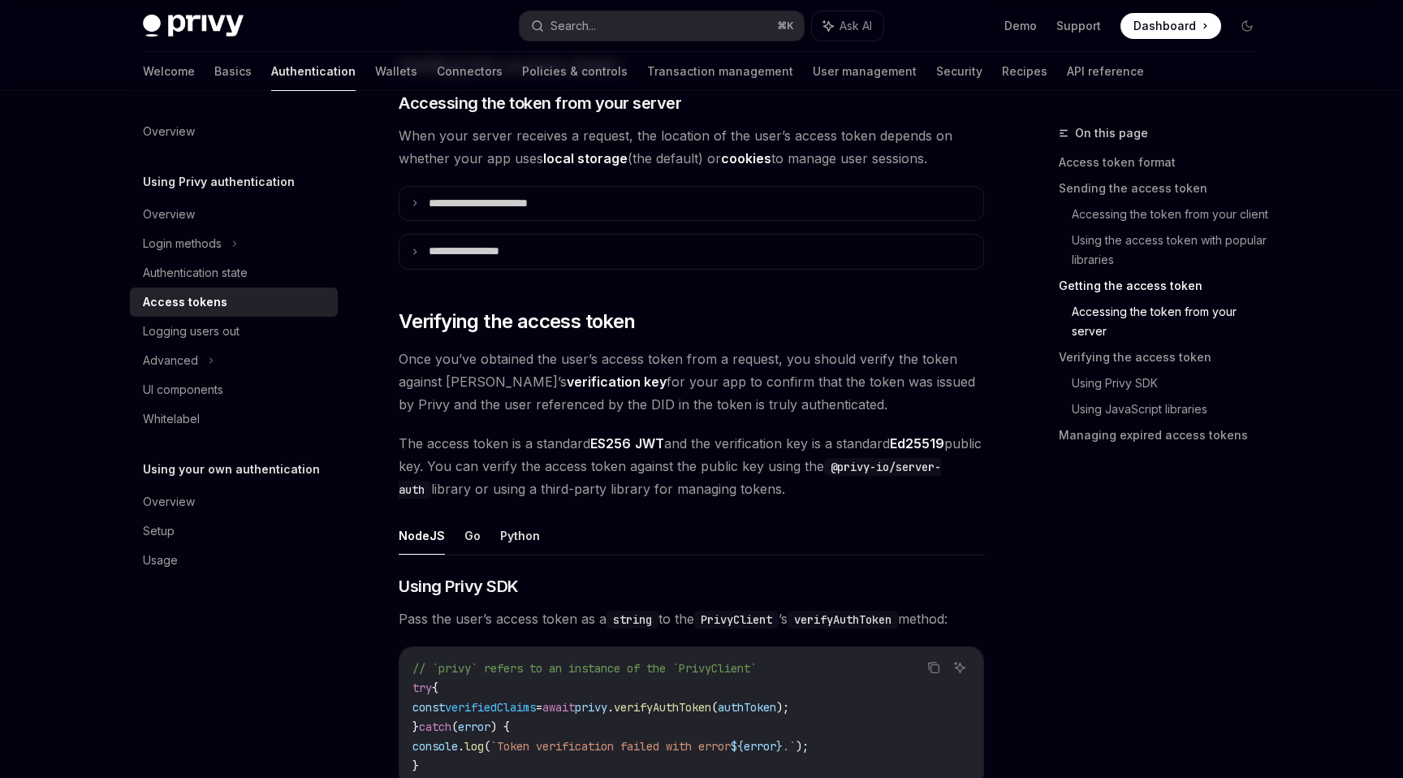
scroll to position [581, 0]
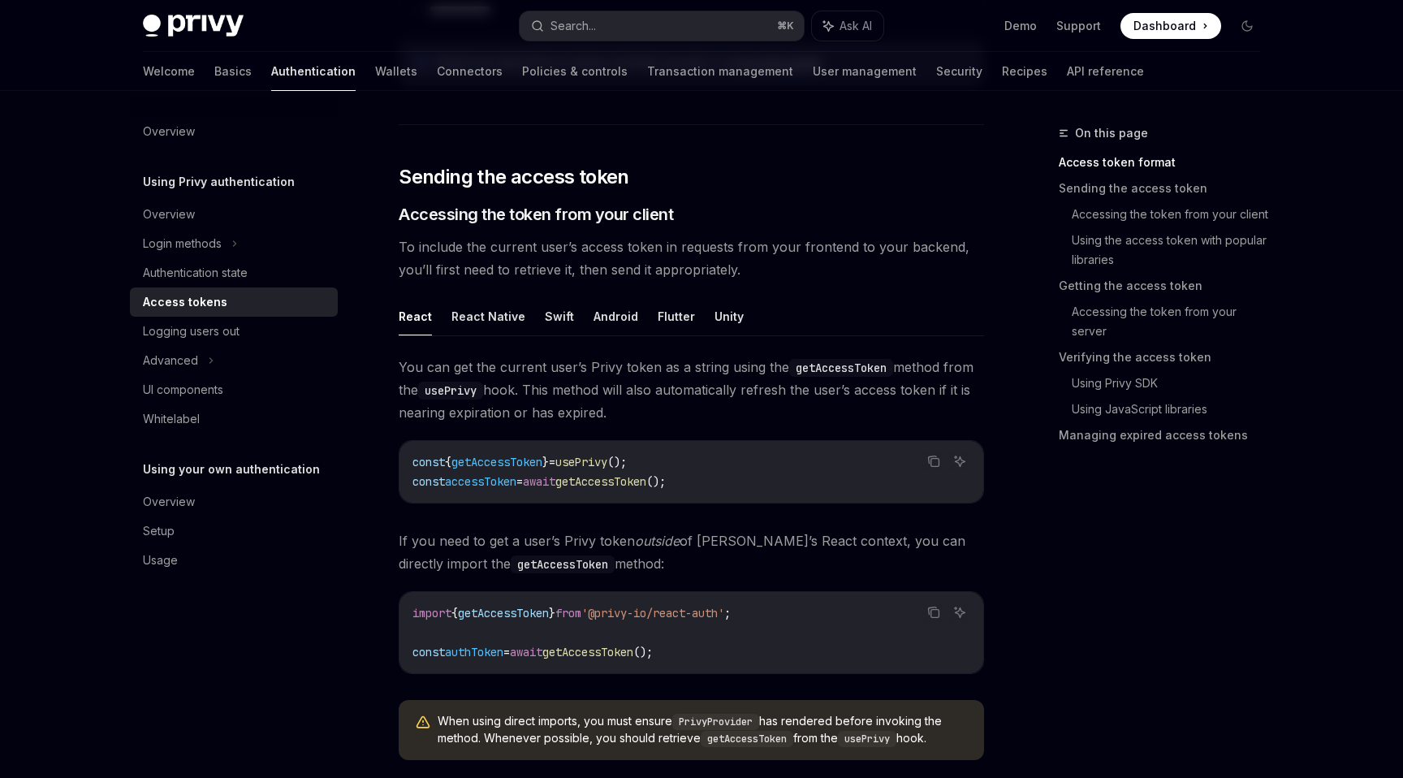
click at [603, 480] on span "getAccessToken" at bounding box center [600, 481] width 91 height 15
copy span "getAccessToken"
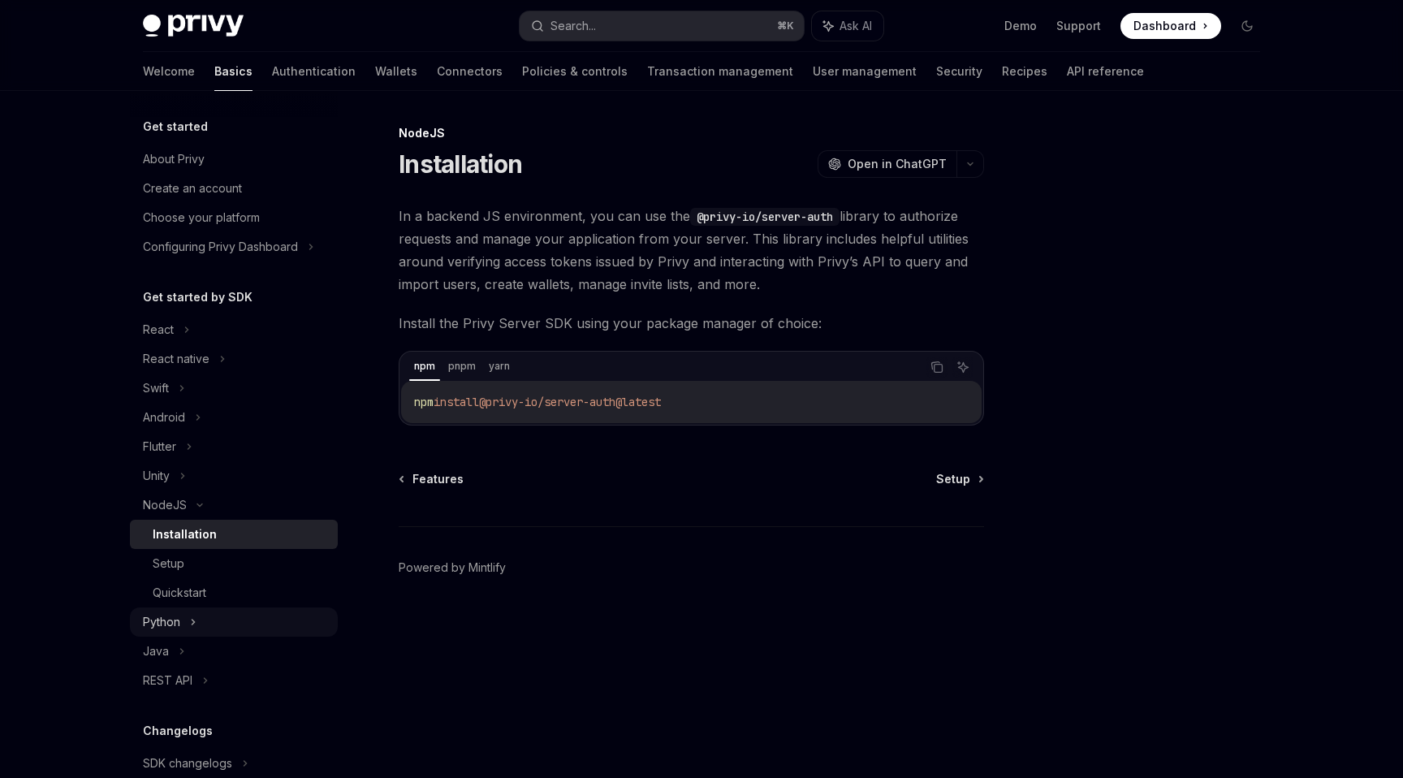
click at [183, 628] on div "Python" at bounding box center [234, 621] width 208 height 29
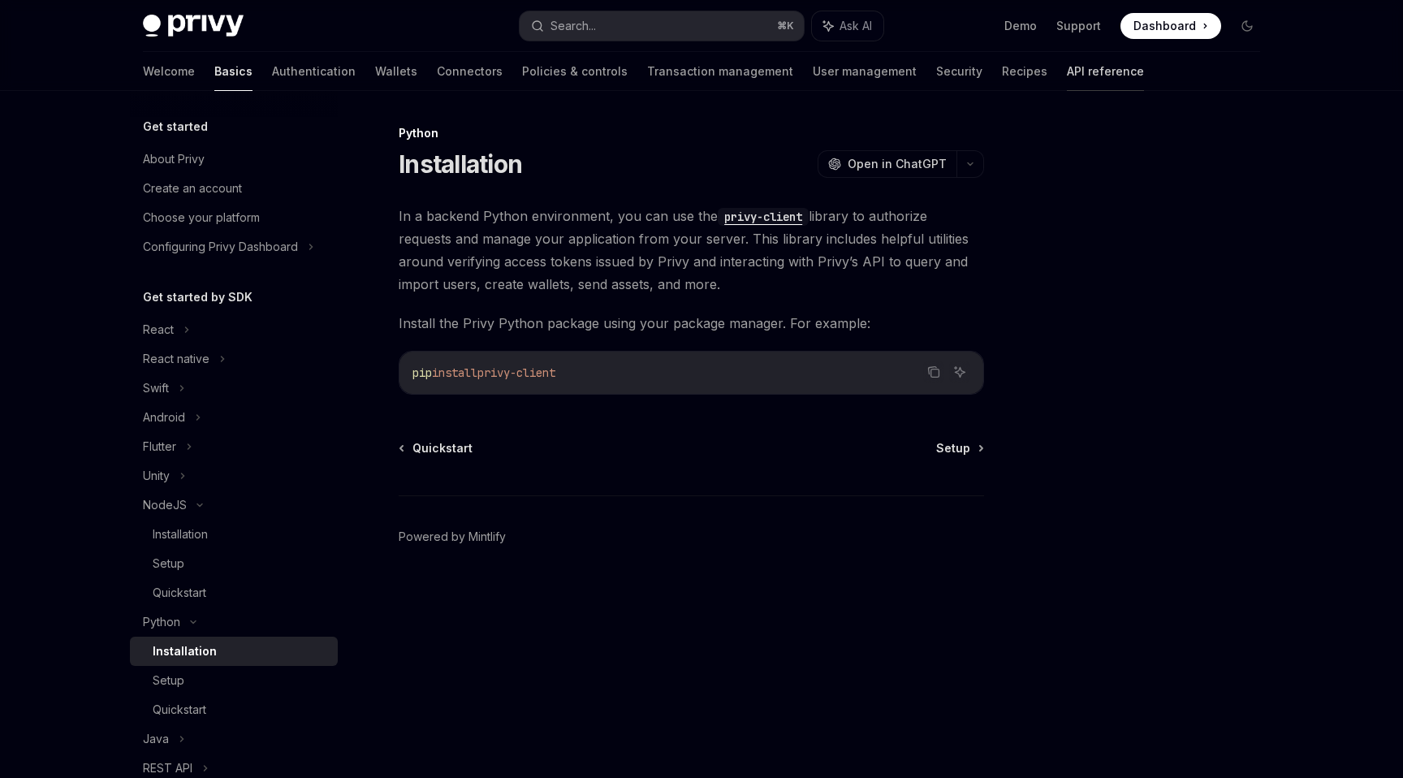
click at [1067, 76] on link "API reference" at bounding box center [1105, 71] width 77 height 39
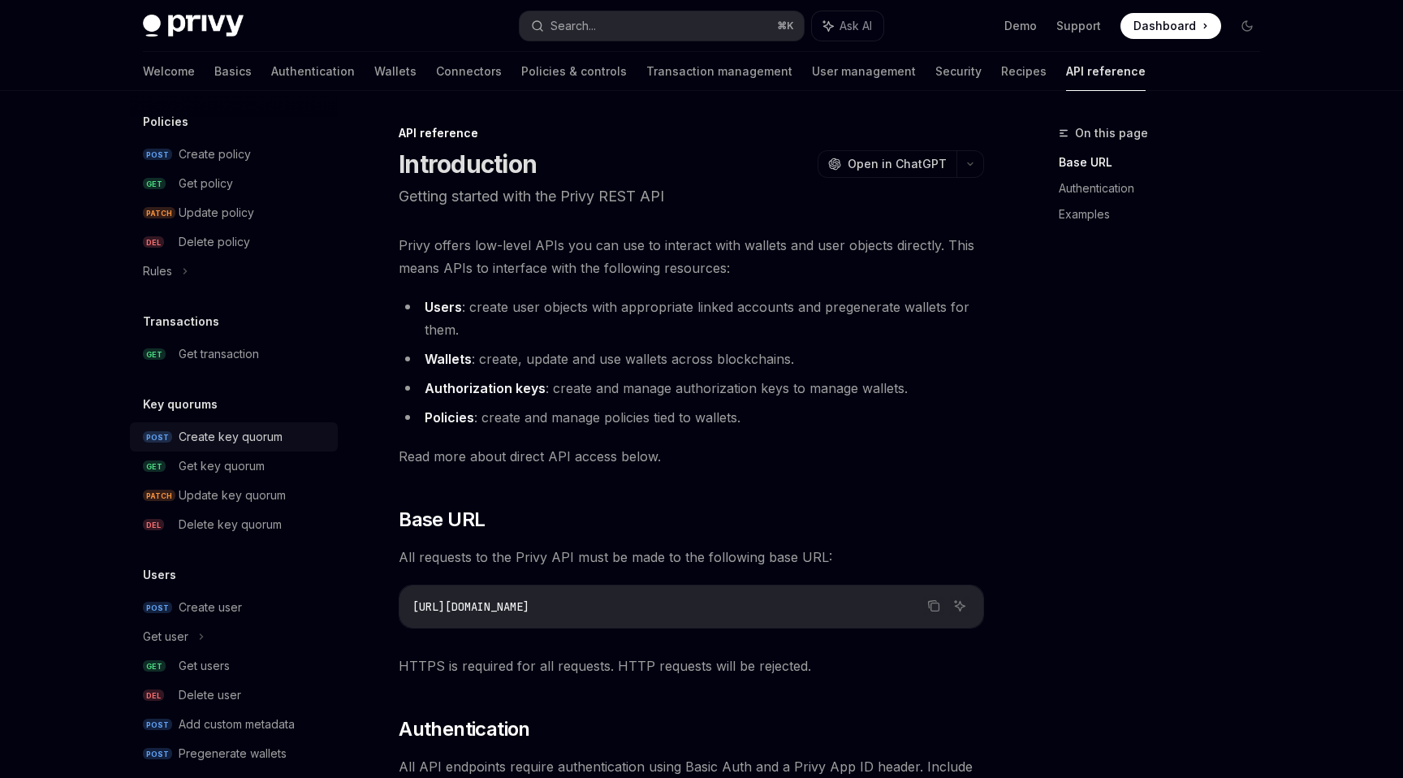
scroll to position [900, 0]
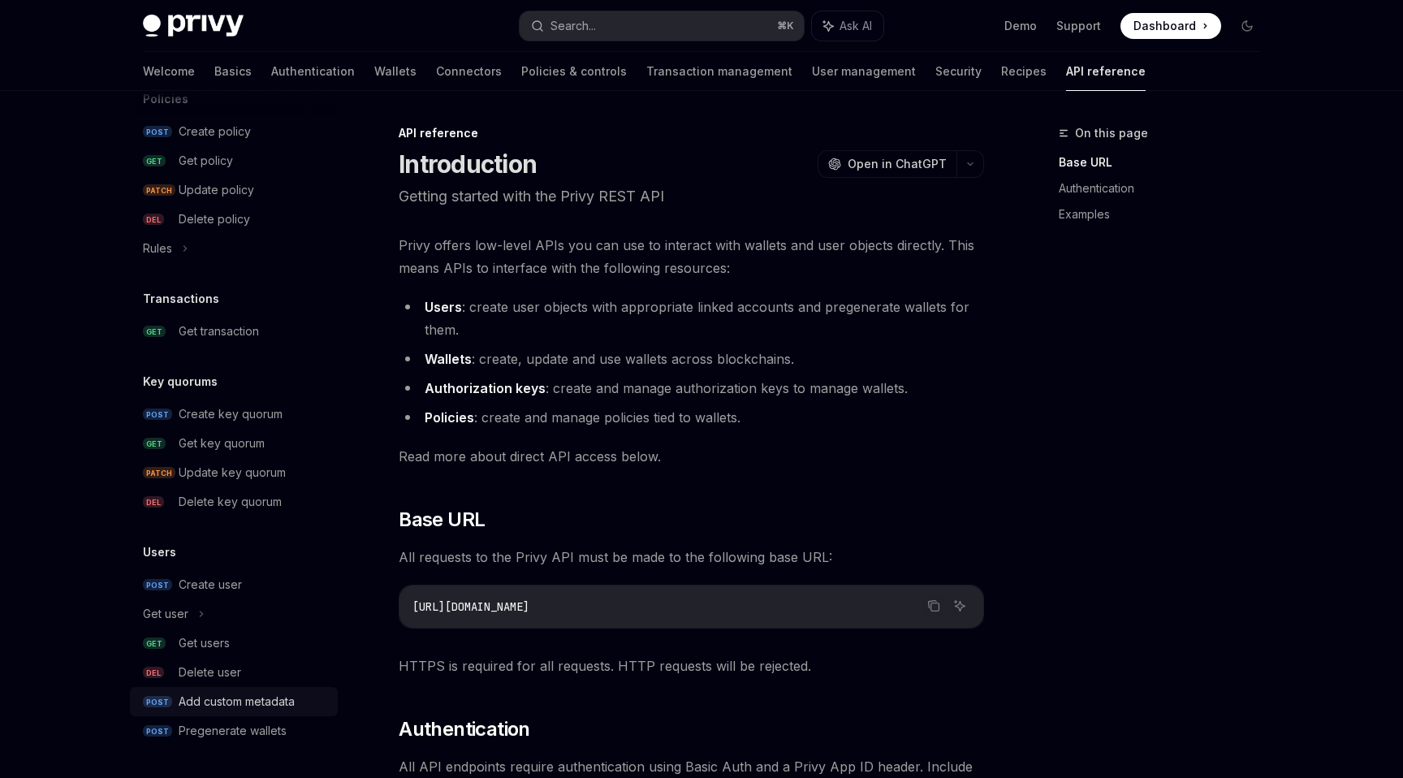
click at [219, 699] on div "Add custom metadata" at bounding box center [237, 701] width 116 height 19
type textarea "*"
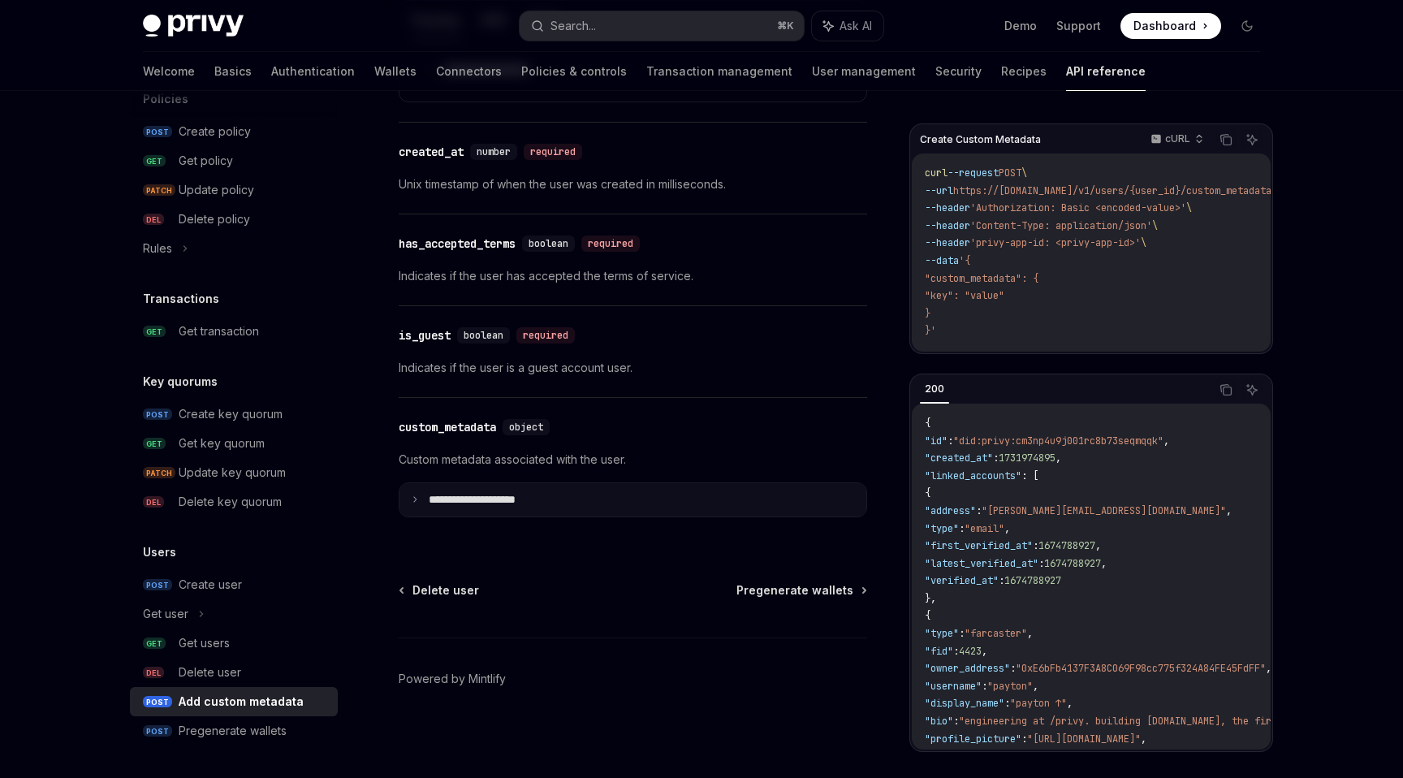
click at [413, 484] on summary "**********" at bounding box center [632, 500] width 467 height 34
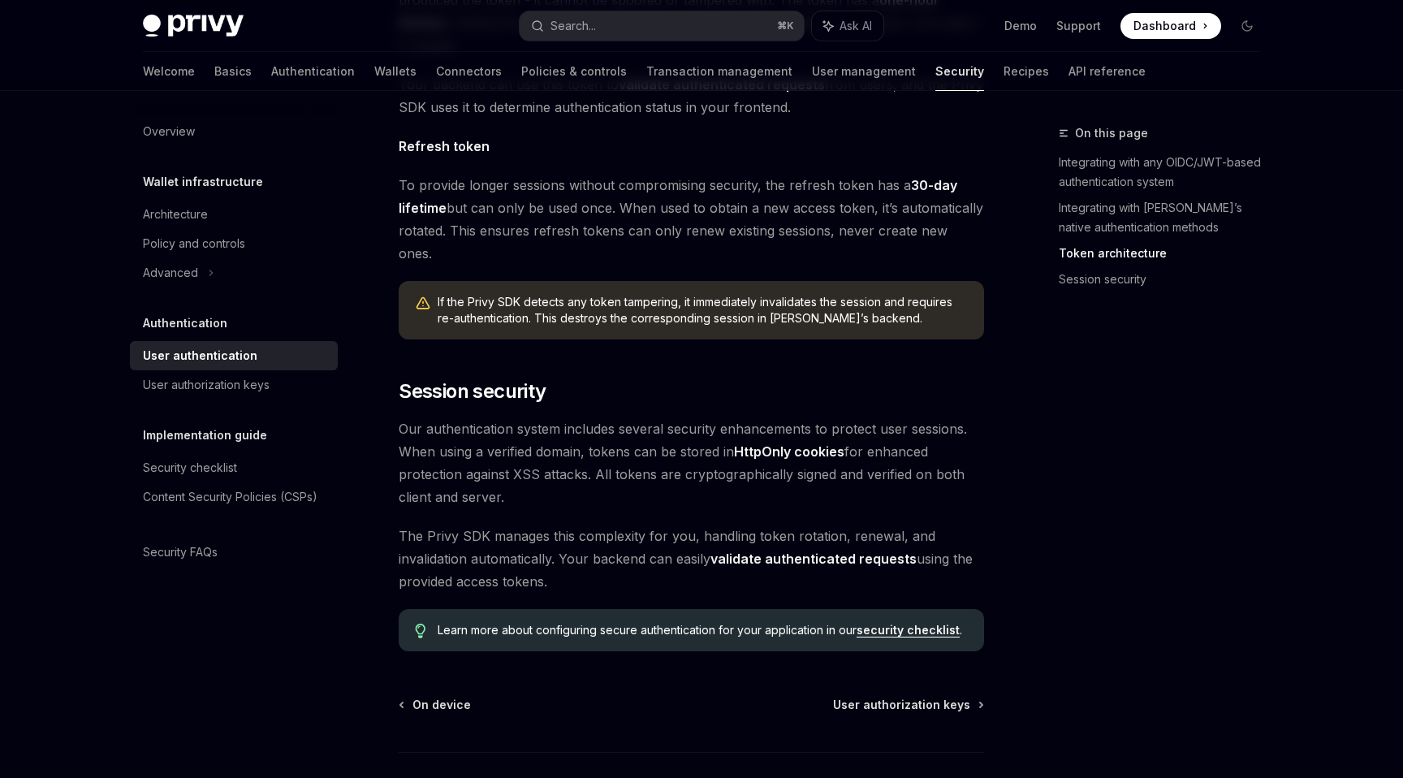
scroll to position [1168, 0]
